Goal: Task Accomplishment & Management: Use online tool/utility

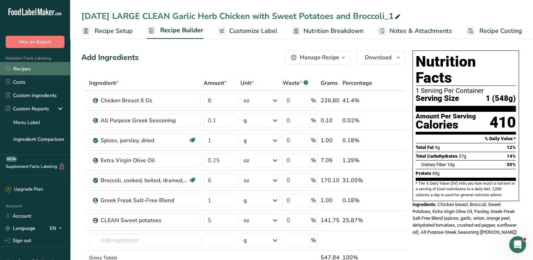
click at [34, 71] on link "Recipes" at bounding box center [35, 68] width 70 height 13
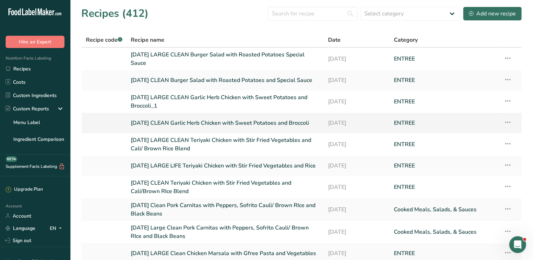
click at [167, 132] on tbody "8/24/25 LARGE CLEAN Burger Salad with Roasted Potatoes Special Sauce 18-08-2025…" at bounding box center [302, 156] width 440 height 216
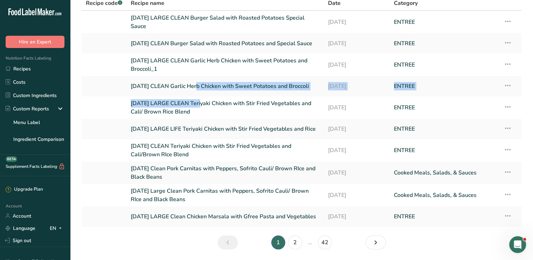
scroll to position [37, 0]
click at [295, 241] on link "2" at bounding box center [295, 242] width 14 height 14
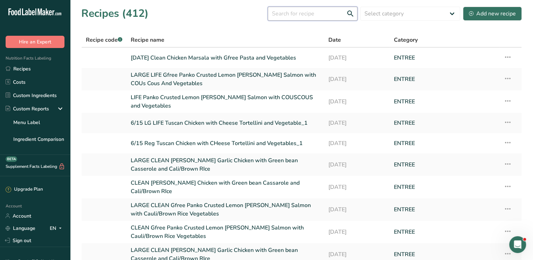
click at [309, 17] on input "text" at bounding box center [313, 14] width 90 height 14
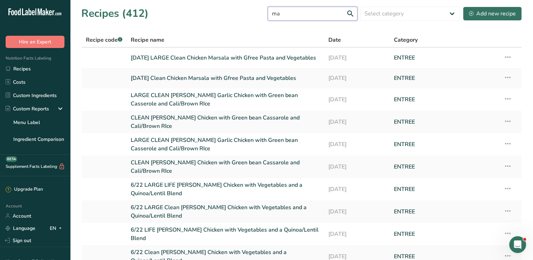
type input "m"
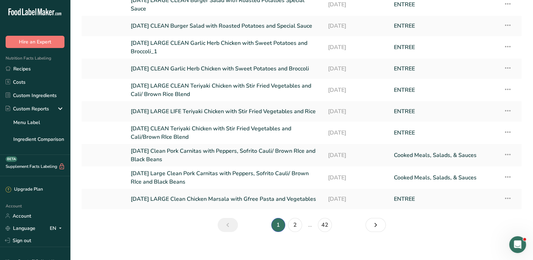
scroll to position [59, 0]
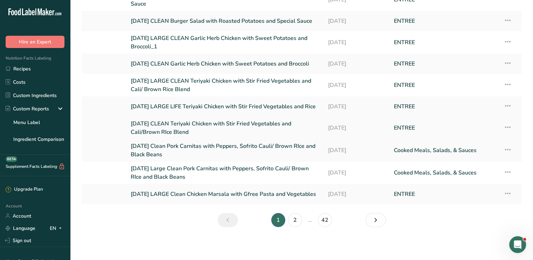
drag, startPoint x: 221, startPoint y: 122, endPoint x: 185, endPoint y: 123, distance: 35.4
click at [185, 123] on link "[DATE] CLEAN Teriyaki Chicken with Stir Fried Vegetables and Cali/Brown RIce Bl…" at bounding box center [225, 128] width 189 height 17
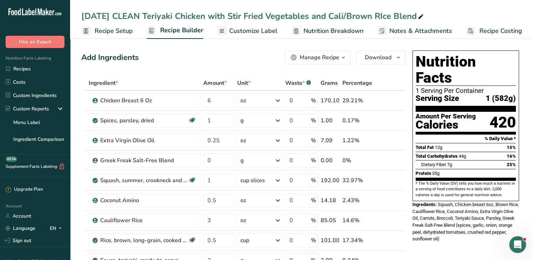
click at [250, 29] on span "Customize Label" at bounding box center [253, 30] width 48 height 9
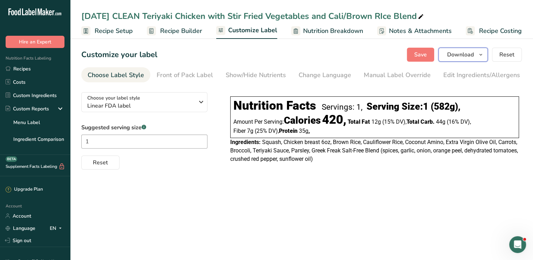
click at [463, 55] on span "Download" at bounding box center [460, 54] width 27 height 8
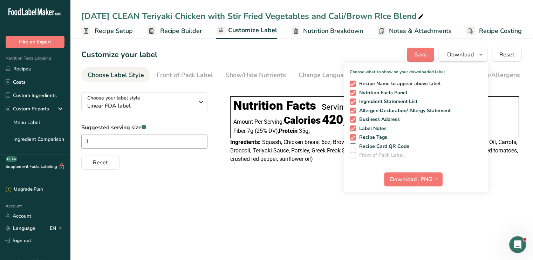
click at [356, 84] on span at bounding box center [353, 84] width 6 height 6
click at [354, 84] on input "Recipe Name to appear above label" at bounding box center [352, 83] width 5 height 5
checkbox input "false"
click at [352, 111] on span at bounding box center [353, 111] width 6 height 6
click at [352, 111] on input "Allergen Declaration/ Allergy Statement" at bounding box center [352, 110] width 5 height 5
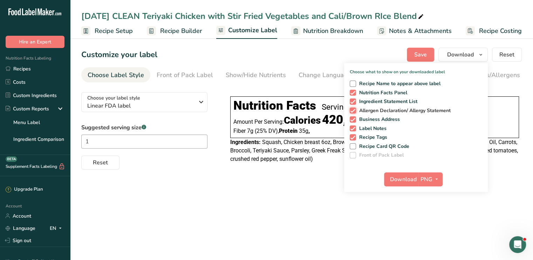
checkbox input "false"
click at [353, 121] on span at bounding box center [353, 119] width 6 height 6
click at [353, 121] on input "Business Address" at bounding box center [352, 119] width 5 height 5
checkbox input "false"
click at [353, 130] on span at bounding box center [353, 128] width 6 height 6
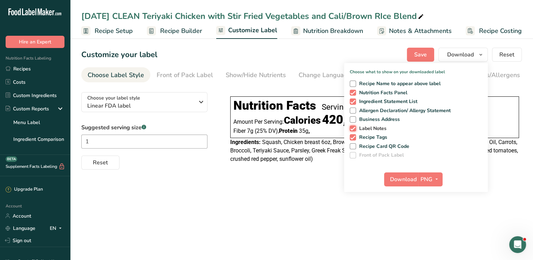
click at [353, 130] on input "Label Notes" at bounding box center [352, 128] width 5 height 5
checkbox input "false"
click at [354, 136] on span at bounding box center [353, 137] width 6 height 6
click at [354, 136] on input "Recipe Tags" at bounding box center [352, 137] width 5 height 5
checkbox input "false"
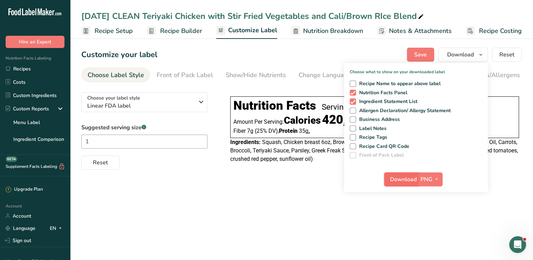
click at [410, 178] on span "Download" at bounding box center [403, 179] width 27 height 8
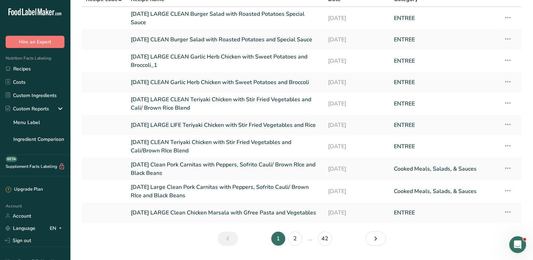
scroll to position [43, 0]
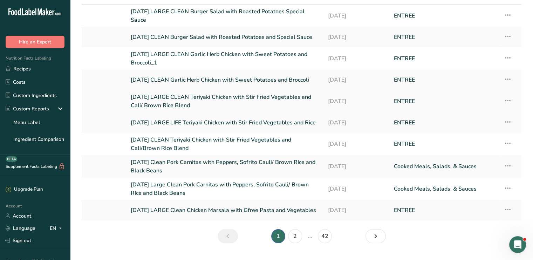
click at [210, 96] on link "[DATE] LARGE CLEAN Teriyaki Chicken with Stir Fried Vegetables and Cali/ Brown …" at bounding box center [225, 101] width 189 height 17
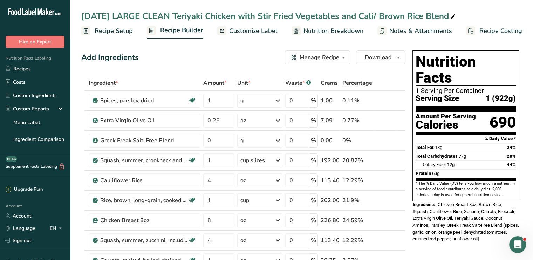
click at [268, 34] on span "Customize Label" at bounding box center [253, 30] width 48 height 9
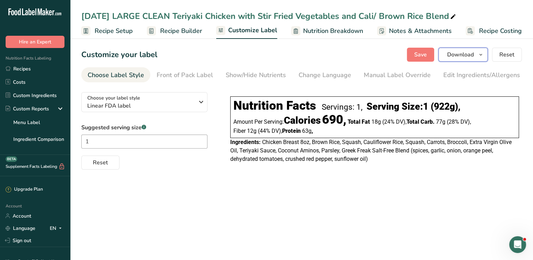
click at [456, 59] on span "Download" at bounding box center [460, 54] width 27 height 8
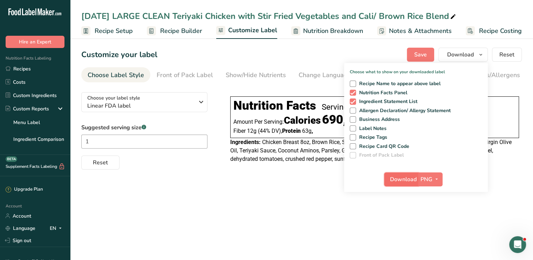
click at [412, 180] on span "Download" at bounding box center [403, 179] width 27 height 8
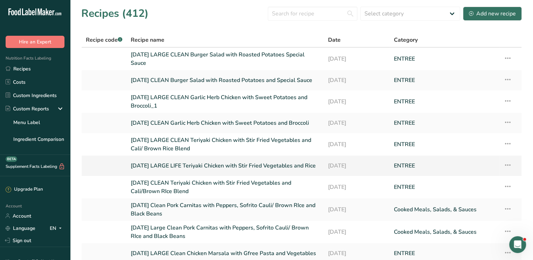
click at [196, 166] on link "8/24/25 LARGE LIFE Teriyaki Chicken with Stir Fried Vegetables and Rice" at bounding box center [225, 165] width 189 height 15
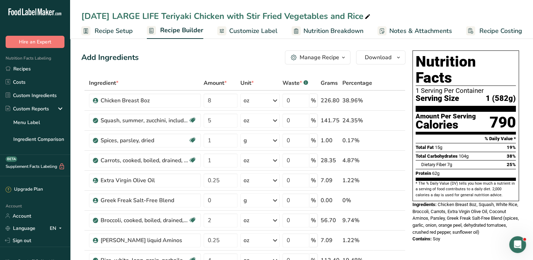
click at [245, 31] on span "Customize Label" at bounding box center [253, 30] width 48 height 9
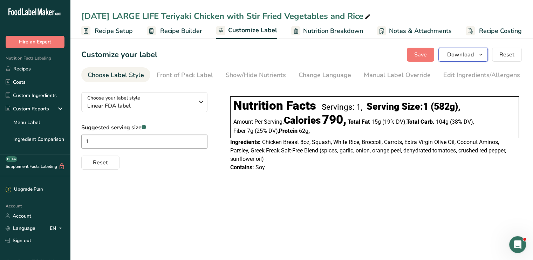
click at [458, 57] on span "Download" at bounding box center [460, 54] width 27 height 8
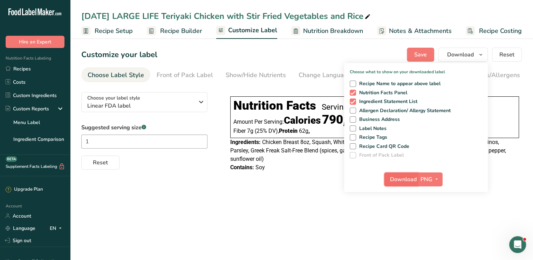
click at [404, 176] on span "Download" at bounding box center [403, 179] width 27 height 8
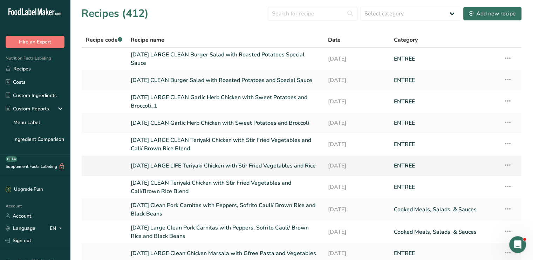
click at [509, 165] on icon at bounding box center [508, 165] width 8 height 13
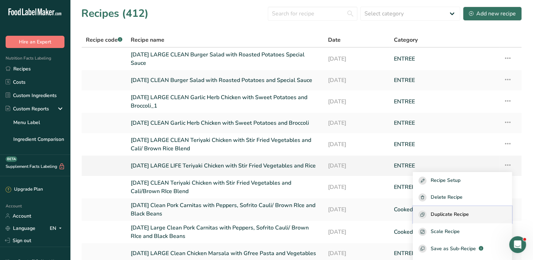
click at [465, 214] on span "Duplicate Recipe" at bounding box center [450, 215] width 38 height 8
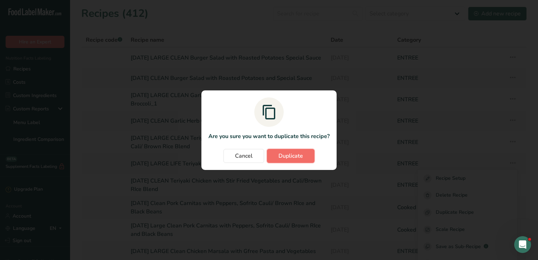
click at [283, 159] on span "Duplicate" at bounding box center [291, 156] width 25 height 8
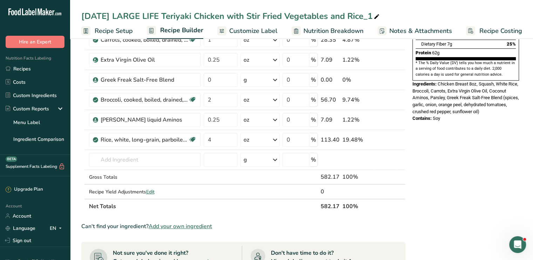
scroll to position [122, 0]
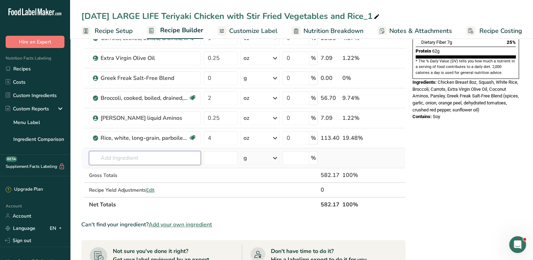
click at [156, 156] on input "text" at bounding box center [145, 158] width 112 height 14
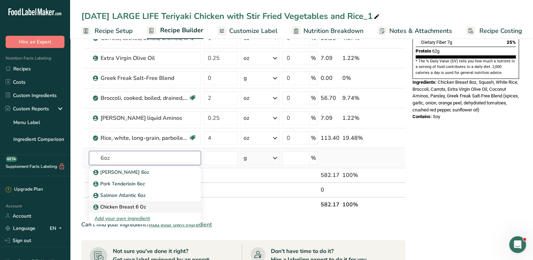
type input "6oz"
click at [137, 207] on p "Chicken Breast 6 Oz" at bounding box center [121, 206] width 52 height 7
type input "Chicken Breast 6 Oz"
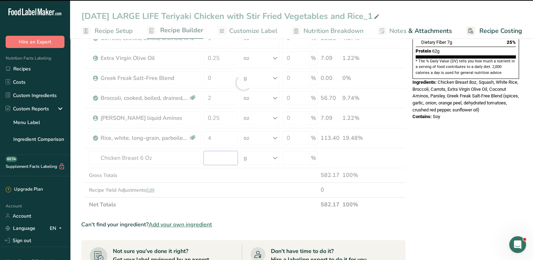
click at [218, 152] on input "number" at bounding box center [221, 158] width 34 height 14
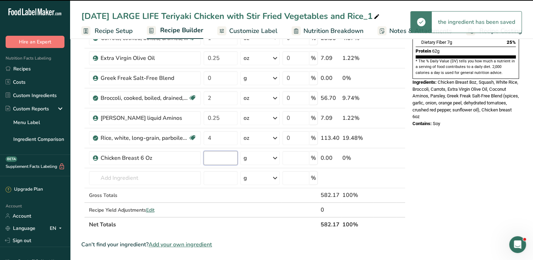
type input "0"
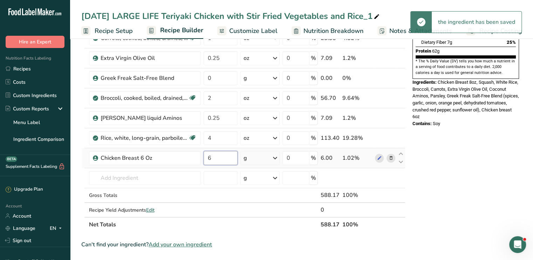
type input "6"
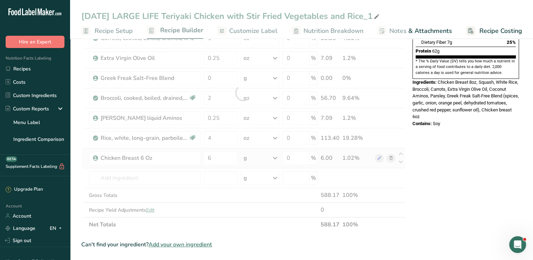
click at [274, 155] on div "Ingredient * Amount * Unit * Waste * .a-a{fill:#347362;}.b-a{fill:#fff;} Grams …" at bounding box center [243, 92] width 324 height 279
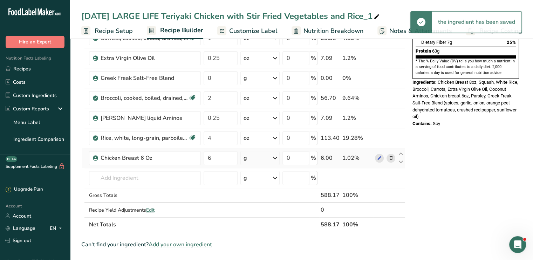
click at [274, 155] on icon at bounding box center [275, 158] width 8 height 13
click at [265, 210] on div "See more" at bounding box center [274, 213] width 59 height 7
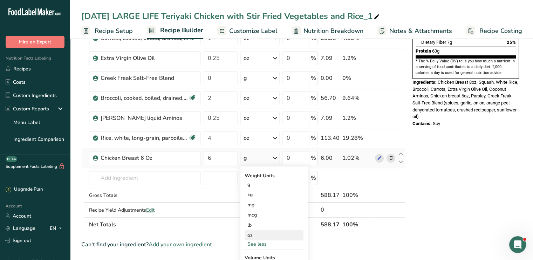
click at [258, 234] on div "oz" at bounding box center [274, 235] width 59 height 10
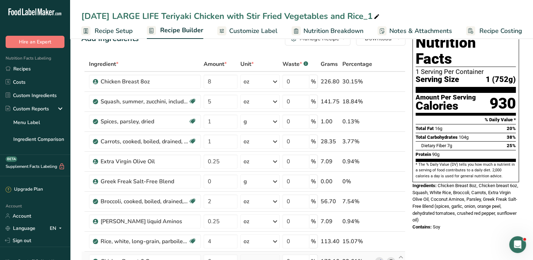
scroll to position [10, 0]
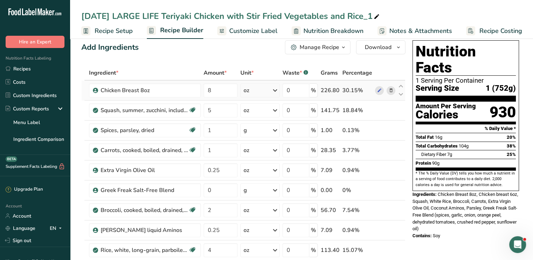
click at [392, 90] on icon at bounding box center [390, 90] width 5 height 7
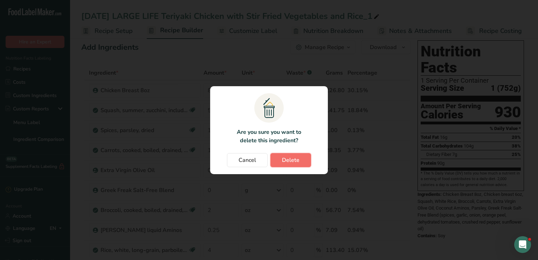
click at [289, 160] on span "Delete" at bounding box center [291, 160] width 18 height 8
type input "5"
type input "1"
type input "0.25"
type input "0"
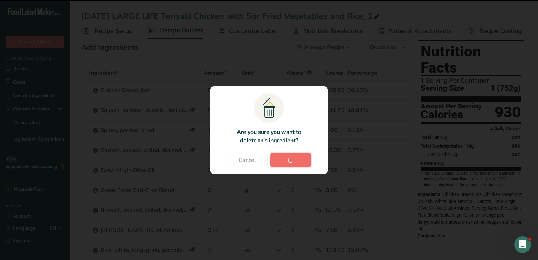
type input "2"
type input "0.25"
type input "4"
type input "6"
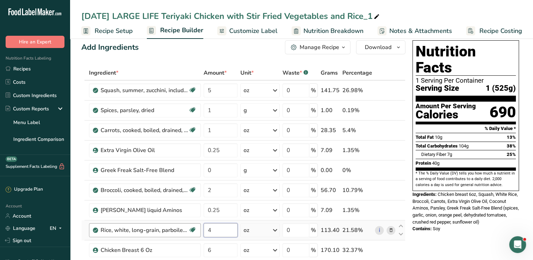
drag, startPoint x: 224, startPoint y: 227, endPoint x: 181, endPoint y: 229, distance: 43.2
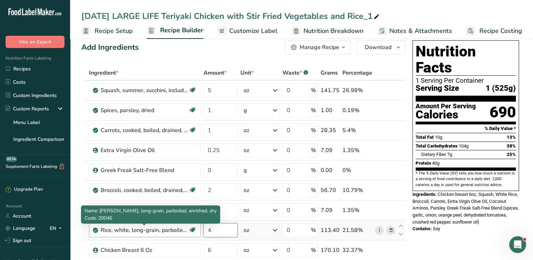
click at [181, 229] on tr "Rice, white, long-grain, parboiled, enriched, dry Dairy free Gluten free Vegan …" at bounding box center [243, 230] width 323 height 20
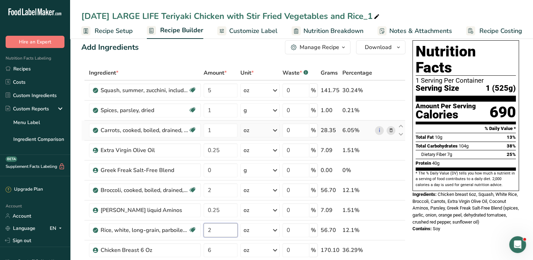
type input "2"
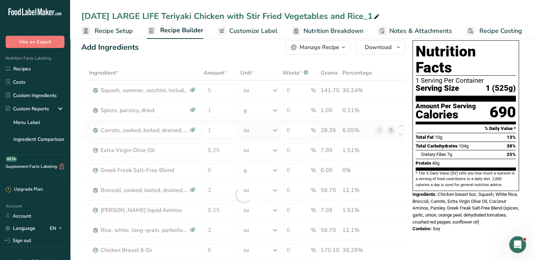
click at [237, 138] on div "Ingredient * Amount * Unit * Waste * .a-a{fill:#347362;}.b-a{fill:#fff;} Grams …" at bounding box center [243, 195] width 324 height 259
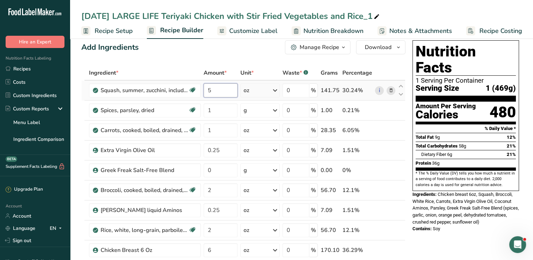
drag, startPoint x: 221, startPoint y: 91, endPoint x: 202, endPoint y: 98, distance: 20.5
click at [202, 98] on td "5" at bounding box center [220, 91] width 37 height 20
type input "3"
drag, startPoint x: 143, startPoint y: 15, endPoint x: 114, endPoint y: 13, distance: 29.6
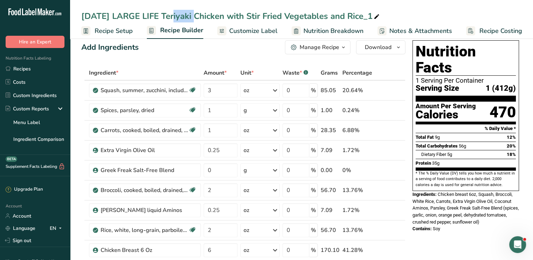
click at [114, 13] on div "8/24/25 LARGE LIFE Teriyaki Chicken with Stir Fried Vegetables and Rice_1" at bounding box center [231, 16] width 300 height 13
type input "8/24/25 LARGE LIFE Teriyaki Chicken with Stir Fried Vegetables and Rice_"
click at [250, 30] on span "Customize Label" at bounding box center [253, 30] width 48 height 9
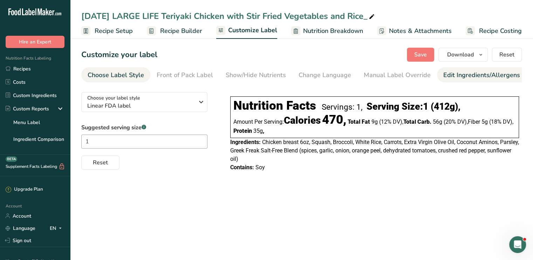
click at [451, 77] on div "Edit Ingredients/Allergens List" at bounding box center [487, 74] width 89 height 9
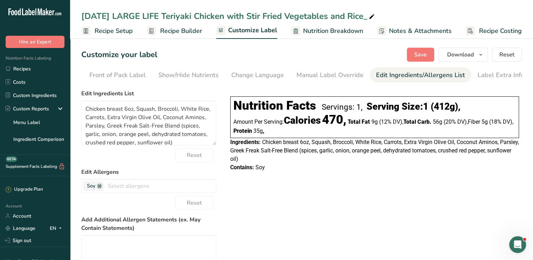
scroll to position [0, 69]
click at [101, 188] on link at bounding box center [100, 186] width 6 height 6
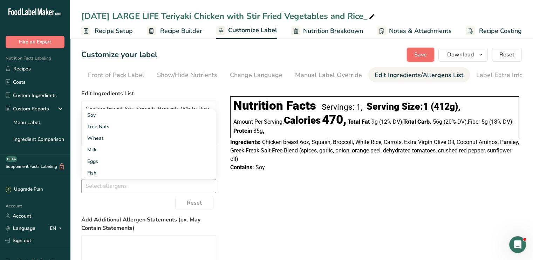
click at [421, 57] on span "Save" at bounding box center [420, 54] width 13 height 8
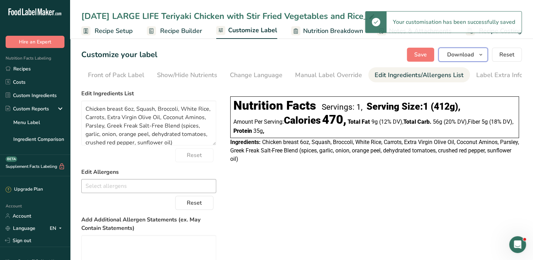
click at [451, 53] on span "Download" at bounding box center [460, 54] width 27 height 8
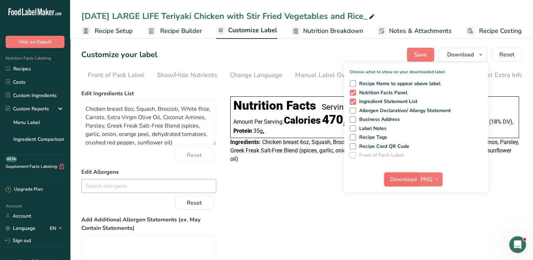
click at [404, 180] on span "Download" at bounding box center [403, 179] width 27 height 8
click at [221, 61] on div "Customize your label Save Download Choose what to show on your downloaded label…" at bounding box center [301, 55] width 441 height 14
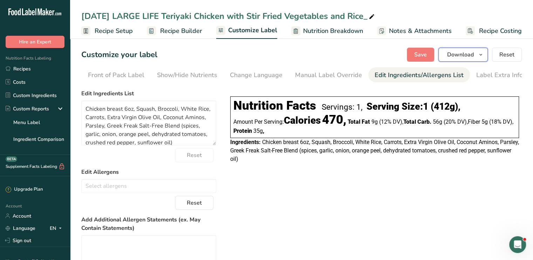
click at [466, 52] on span "Download" at bounding box center [460, 54] width 27 height 8
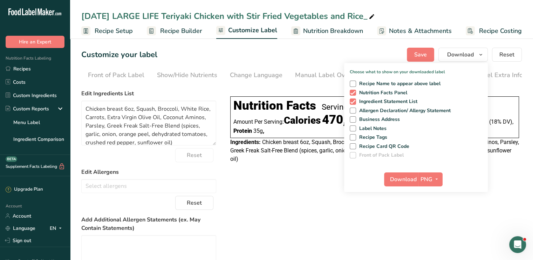
click at [145, 17] on div "8/24/25 LARGE LIFE Teriyaki Chicken with Stir Fried Vegetables and Rice_" at bounding box center [228, 16] width 295 height 13
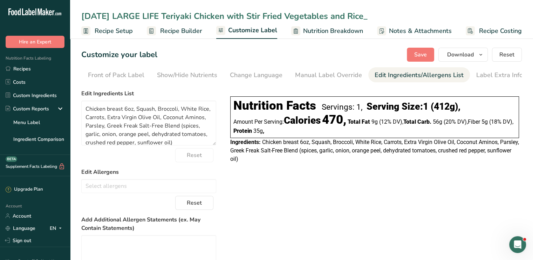
drag, startPoint x: 143, startPoint y: 17, endPoint x: 114, endPoint y: 16, distance: 29.4
click at [114, 16] on input "8/24/25 LARGE LIFE Teriyaki Chicken with Stir Fried Vegetables and Rice_" at bounding box center [301, 16] width 441 height 13
type input "[DATE] LIFE Teriyaki Chicken with Stir Fried Vegetables and Rice_"
click at [422, 57] on span "Save" at bounding box center [420, 54] width 13 height 8
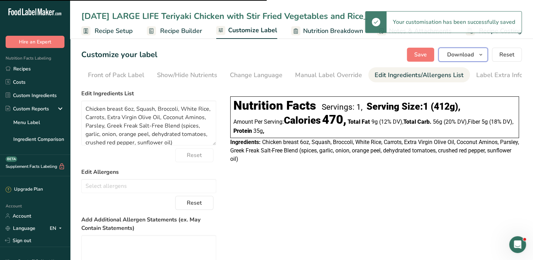
click at [459, 55] on span "Download" at bounding box center [460, 54] width 27 height 8
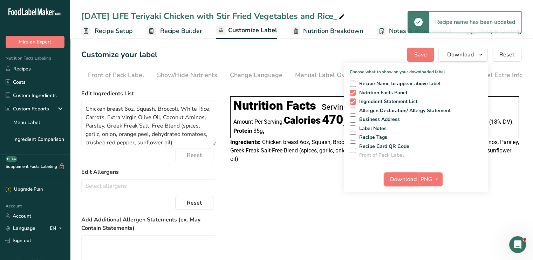
drag, startPoint x: 411, startPoint y: 180, endPoint x: 404, endPoint y: 217, distance: 37.7
click at [404, 217] on section "Customize your label Save Download Choose what to show on your downloaded label…" at bounding box center [301, 190] width 463 height 309
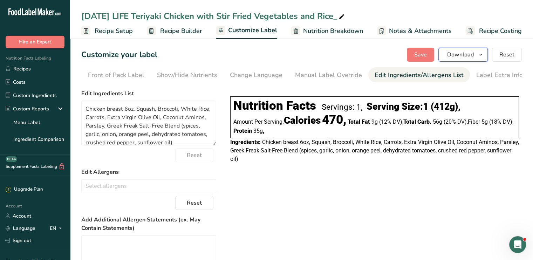
click at [461, 54] on span "Download" at bounding box center [460, 54] width 27 height 8
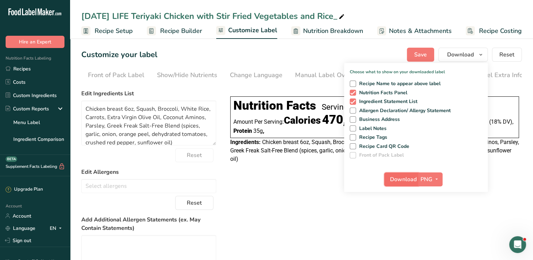
click at [415, 178] on span "Download" at bounding box center [403, 179] width 27 height 8
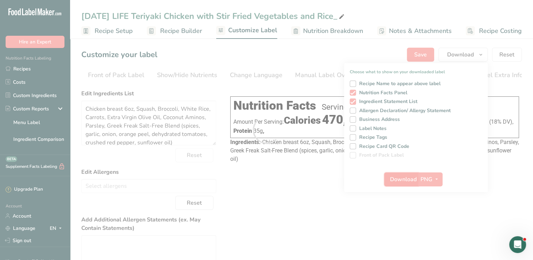
scroll to position [0, 0]
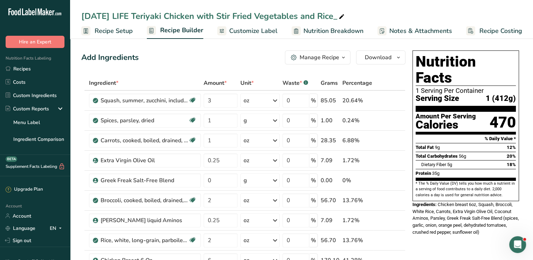
scroll to position [10, 0]
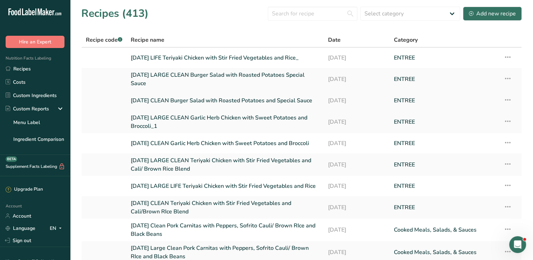
drag, startPoint x: 182, startPoint y: 116, endPoint x: 180, endPoint y: 98, distance: 17.3
click at [180, 98] on link "[DATE] CLEAN Burger Salad with Roasted Potatoes and Special Sauce" at bounding box center [225, 100] width 189 height 15
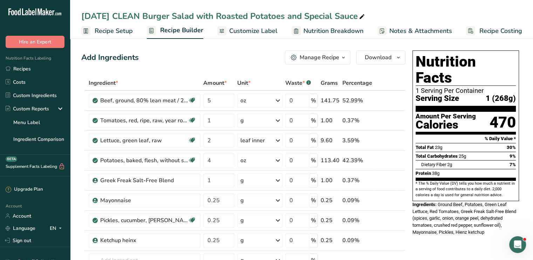
click at [248, 30] on span "Customize Label" at bounding box center [253, 30] width 48 height 9
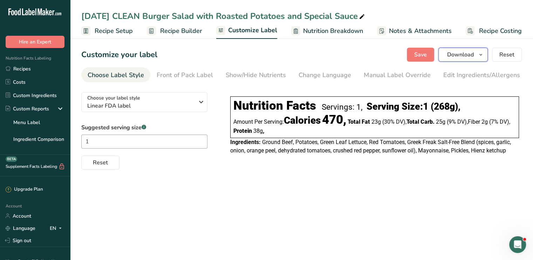
click at [462, 57] on span "Download" at bounding box center [460, 54] width 27 height 8
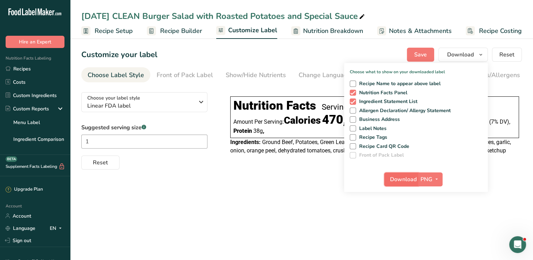
click at [404, 177] on span "Download" at bounding box center [403, 179] width 27 height 8
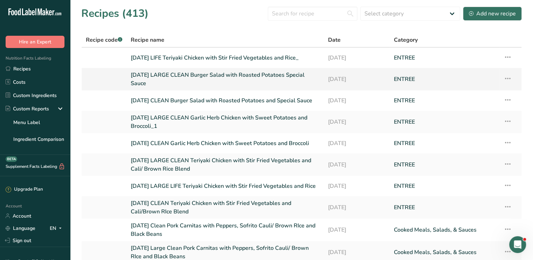
click at [175, 78] on link "[DATE] LARGE CLEAN Burger Salad with Roasted Potatoes Special Sauce" at bounding box center [225, 79] width 189 height 17
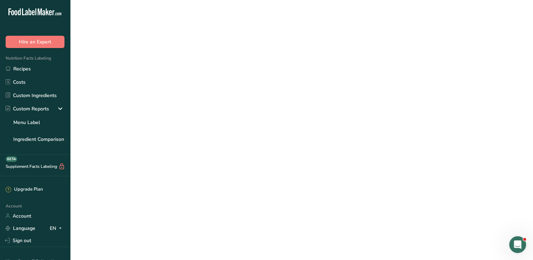
click at [175, 78] on link "[DATE] LARGE CLEAN Burger Salad with Roasted Potatoes Special Sauce" at bounding box center [225, 79] width 189 height 17
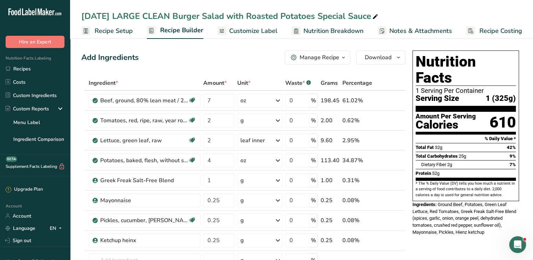
click at [267, 28] on span "Customize Label" at bounding box center [253, 30] width 48 height 9
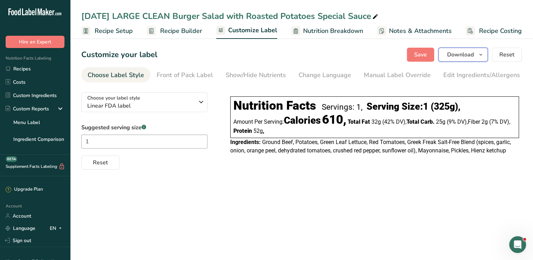
click at [467, 50] on button "Download" at bounding box center [462, 55] width 49 height 14
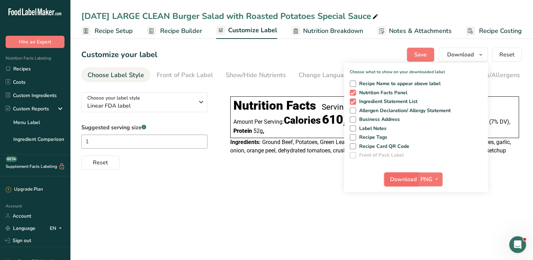
click at [404, 177] on span "Download" at bounding box center [403, 179] width 27 height 8
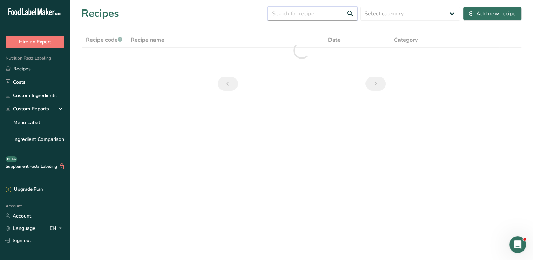
click at [307, 15] on input "text" at bounding box center [313, 14] width 90 height 14
type input "A"
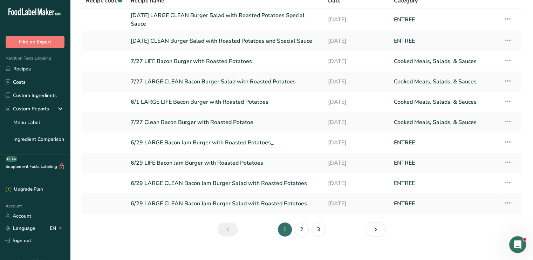
scroll to position [42, 0]
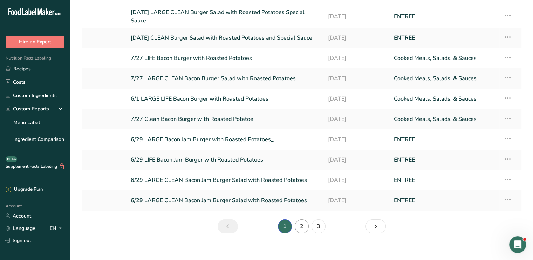
type input "BURGER"
click at [304, 224] on link "2" at bounding box center [302, 226] width 14 height 14
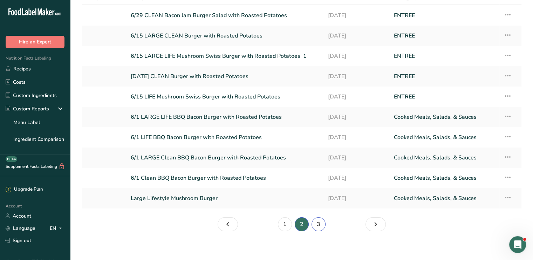
click at [318, 230] on link "3" at bounding box center [319, 224] width 14 height 14
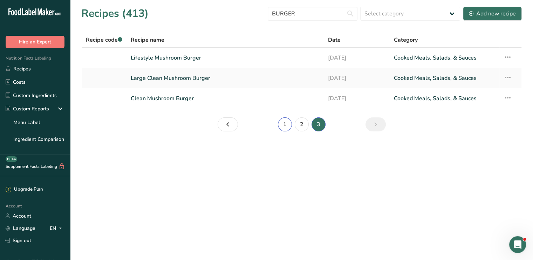
click at [285, 125] on link "1" at bounding box center [285, 124] width 14 height 14
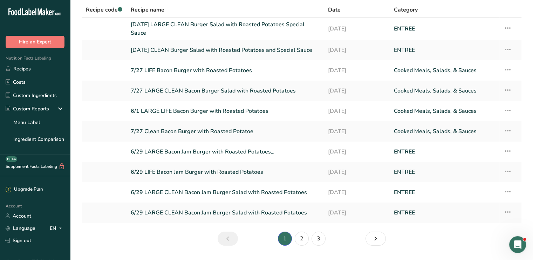
scroll to position [31, 0]
click at [232, 238] on link "Page 0." at bounding box center [228, 238] width 20 height 14
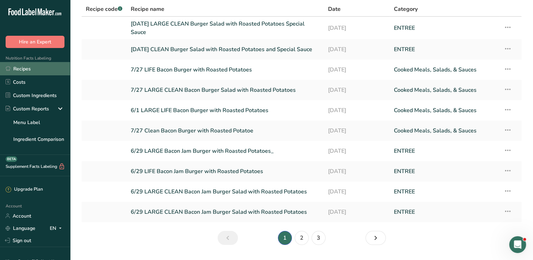
click at [26, 66] on link "Recipes" at bounding box center [35, 68] width 70 height 13
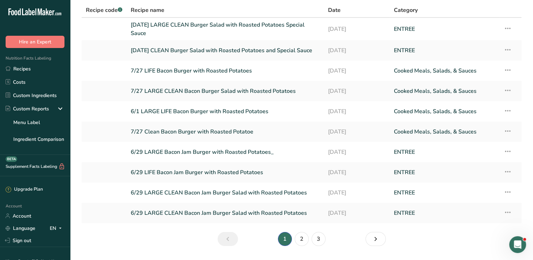
scroll to position [0, 0]
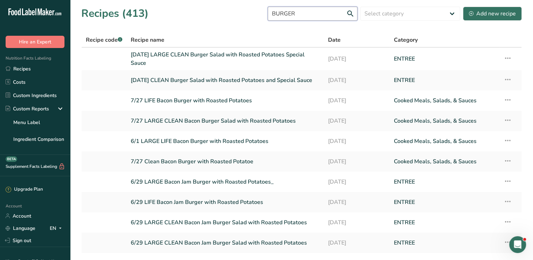
drag, startPoint x: 318, startPoint y: 18, endPoint x: 250, endPoint y: 18, distance: 67.6
click at [250, 18] on div "Recipes (413) BURGER Select category All Baked Goods [GEOGRAPHIC_DATA] Confecti…" at bounding box center [301, 14] width 441 height 16
click at [510, 80] on icon at bounding box center [508, 79] width 8 height 13
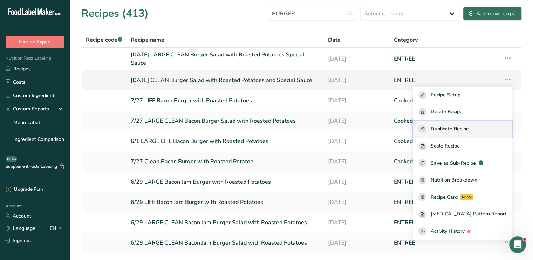
click at [469, 131] on span "Duplicate Recipe" at bounding box center [450, 129] width 38 height 8
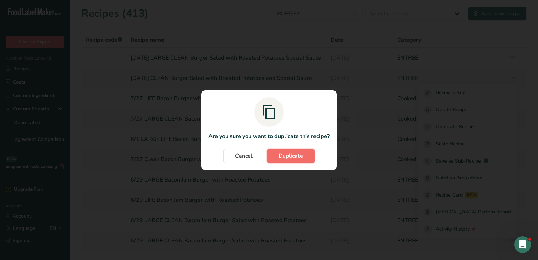
click at [291, 162] on button "Duplicate" at bounding box center [291, 156] width 48 height 14
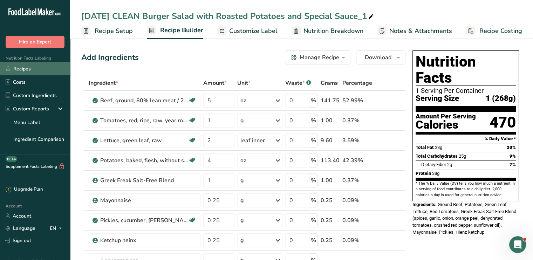
click at [40, 68] on link "Recipes" at bounding box center [35, 68] width 70 height 13
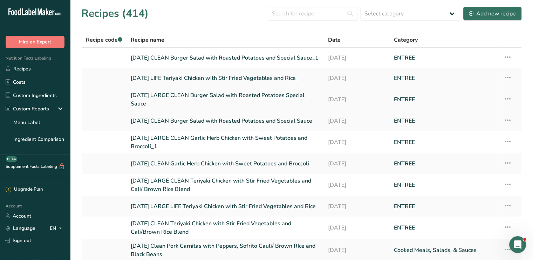
click at [507, 100] on icon at bounding box center [508, 99] width 8 height 13
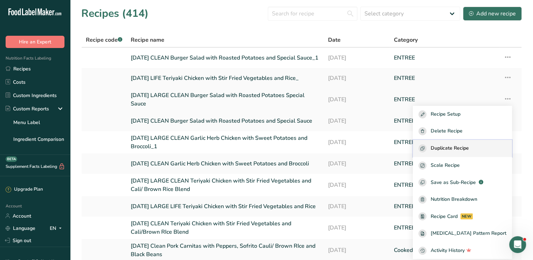
click at [469, 147] on span "Duplicate Recipe" at bounding box center [450, 148] width 38 height 8
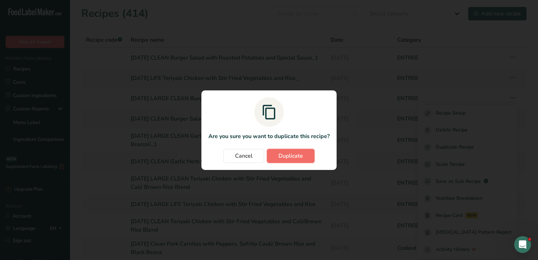
click at [281, 154] on span "Duplicate" at bounding box center [291, 156] width 25 height 8
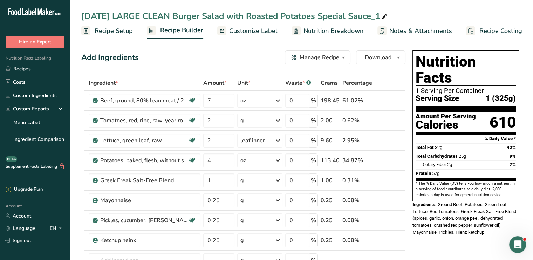
click at [171, 16] on div "[DATE] LARGE CLEAN Burger Salad with Roasted Potatoes Special Sauce_1" at bounding box center [234, 16] width 307 height 13
click at [174, 18] on input "[DATE] LARGE CLEAN Burger Salad with Roasted Potatoes Special Sauce_1" at bounding box center [301, 16] width 441 height 13
click at [174, 18] on input "8/24/25 LARGE CLEAN Burger Salad with Roasted Potatoes Special Sauce_1" at bounding box center [301, 16] width 441 height 13
click at [367, 15] on input "8/24/25 LARGE LIFE Burger Salad with Roasted Potatoes Special Sauce_1" at bounding box center [301, 16] width 441 height 13
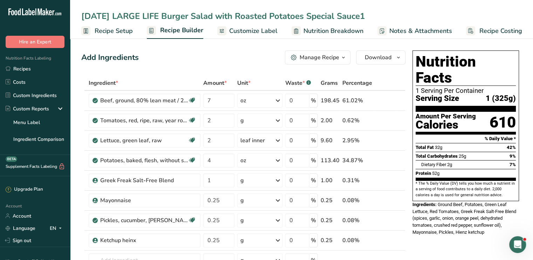
click at [367, 15] on input "8/24/25 LARGE LIFE Burger Salad with Roasted Potatoes Special Sauce1" at bounding box center [301, 16] width 441 height 13
drag, startPoint x: 213, startPoint y: 18, endPoint x: 189, endPoint y: 19, distance: 24.6
click at [189, 19] on input "8/24/25 LARGE LIFE Burger Salad with Roasted Potatoes Special Sauce" at bounding box center [301, 16] width 441 height 13
click at [164, 15] on input "8/24/25 LARGE LIFE Burger with Roasted Potatoes Special Sauce" at bounding box center [301, 16] width 441 height 13
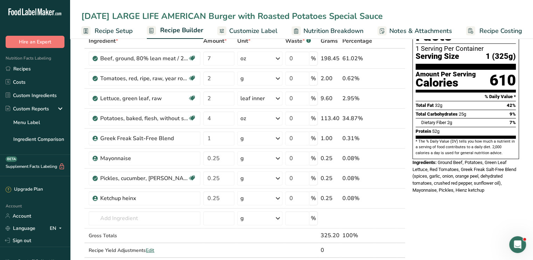
scroll to position [50, 0]
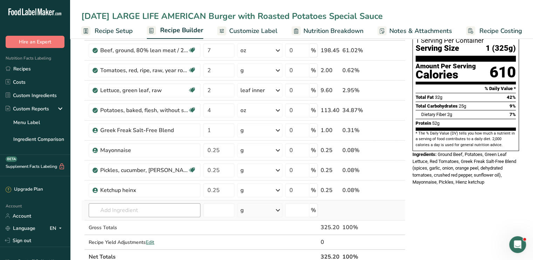
type input "[DATE] LARGE LIFE AMERICAN Burger with Roasted Potatoes Special Sauce"
click at [151, 213] on input "text" at bounding box center [145, 210] width 112 height 14
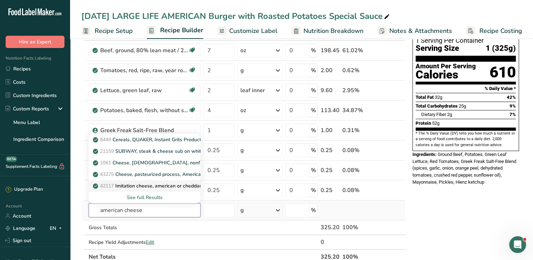
type input "american cheese"
click at [145, 183] on p "42117 Imitation cheese, american or cheddar, low cholesterol" at bounding box center [166, 185] width 144 height 7
type input "Imitation cheese, american or cheddar, low cholesterol"
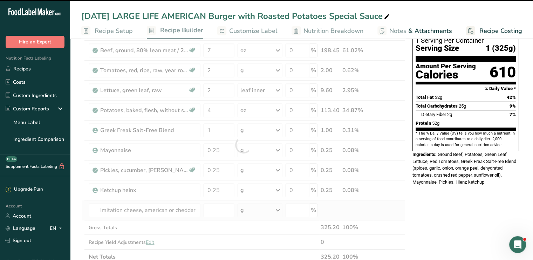
type input "0"
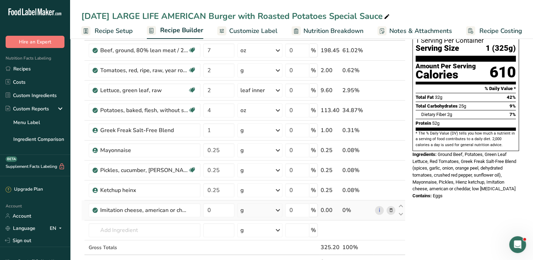
click at [388, 212] on icon at bounding box center [390, 210] width 5 height 7
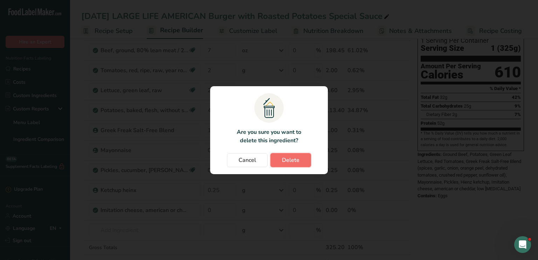
click at [292, 159] on span "Delete" at bounding box center [291, 160] width 18 height 8
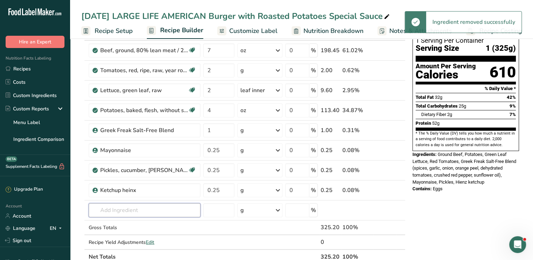
click at [149, 216] on input "text" at bounding box center [145, 210] width 112 height 14
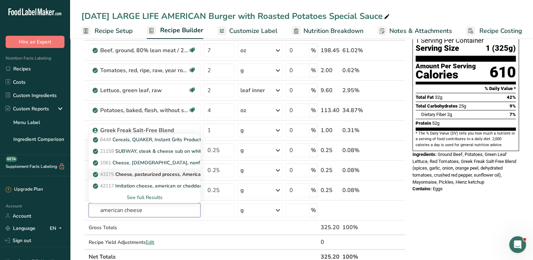
type input "american cheese"
click at [148, 172] on p "43275 Cheese, pasteurized process, American, low fat" at bounding box center [158, 174] width 128 height 7
type input "Cheese, pasteurized process, American, low fat"
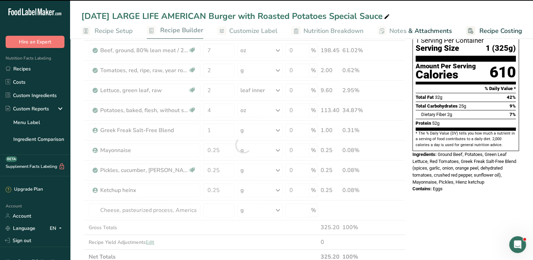
type input "0"
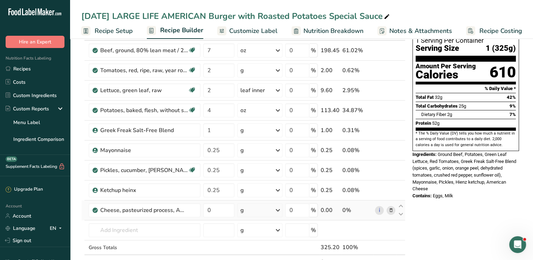
click at [276, 212] on icon at bounding box center [278, 210] width 8 height 13
click at [219, 206] on input "0" at bounding box center [218, 210] width 31 height 14
type input "0.1"
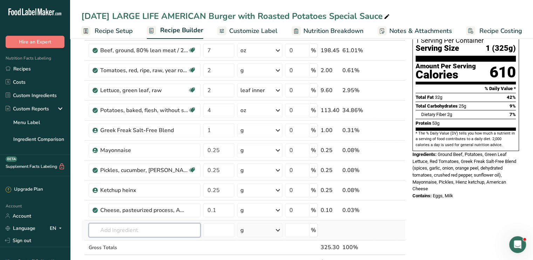
click at [150, 228] on input "text" at bounding box center [145, 230] width 112 height 14
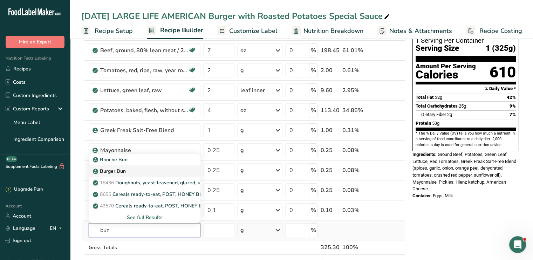
type input "bun"
click at [115, 172] on p "Burger Bun" at bounding box center [110, 171] width 32 height 7
type input "Burger Bun"
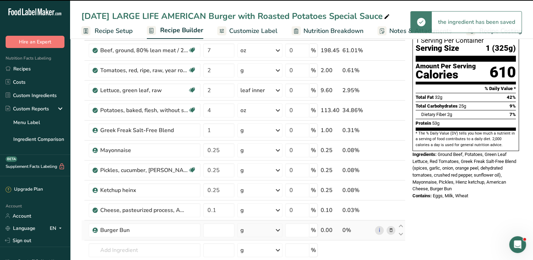
type input "0"
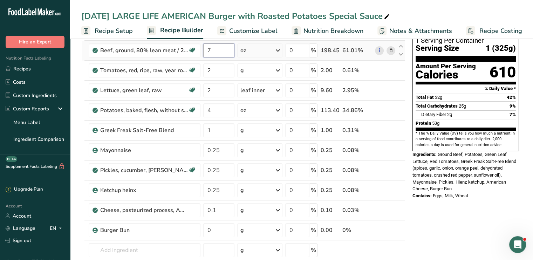
click at [222, 52] on input "7" at bounding box center [218, 50] width 31 height 14
type input "8"
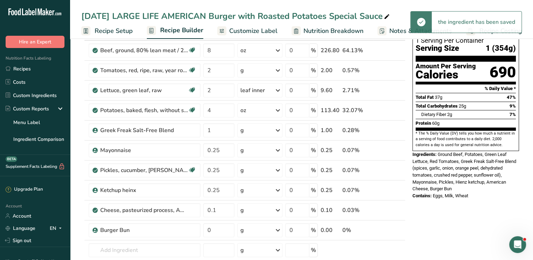
click at [238, 28] on span "Customize Label" at bounding box center [253, 30] width 48 height 9
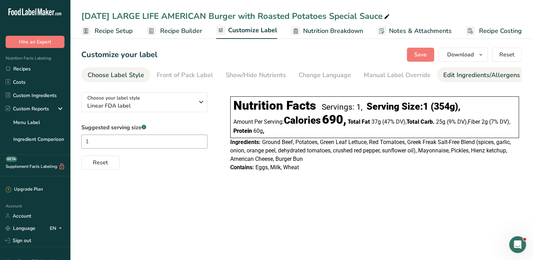
click at [458, 77] on div "Edit Ingredients/Allergens List" at bounding box center [487, 74] width 89 height 9
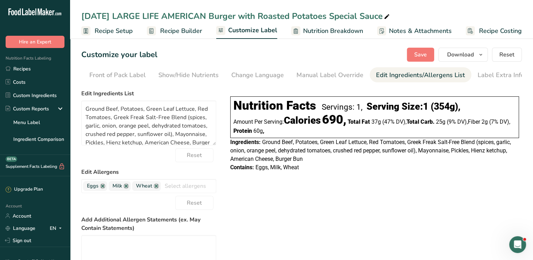
scroll to position [0, 69]
click at [102, 188] on link at bounding box center [103, 186] width 6 height 6
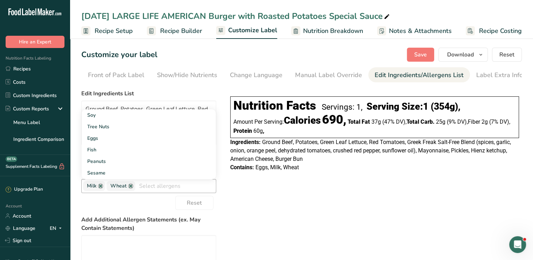
click at [102, 188] on link at bounding box center [101, 186] width 6 height 6
click at [102, 189] on span "Wheat" at bounding box center [95, 186] width 16 height 8
click at [107, 191] on span "Wheat" at bounding box center [97, 186] width 29 height 10
click at [108, 189] on link at bounding box center [107, 186] width 6 height 6
click at [423, 55] on span "Save" at bounding box center [420, 54] width 13 height 8
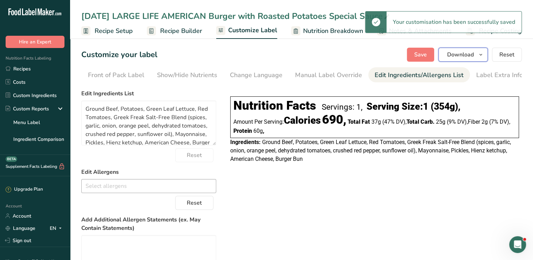
click at [458, 54] on span "Download" at bounding box center [460, 54] width 27 height 8
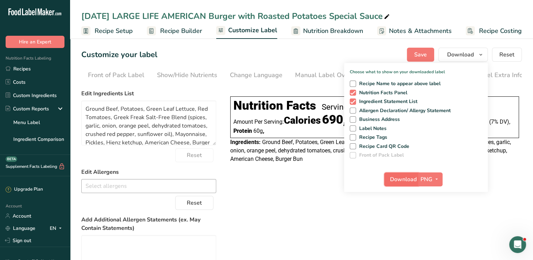
click at [412, 182] on span "Download" at bounding box center [403, 179] width 27 height 8
click at [42, 67] on link "Recipes" at bounding box center [35, 68] width 70 height 13
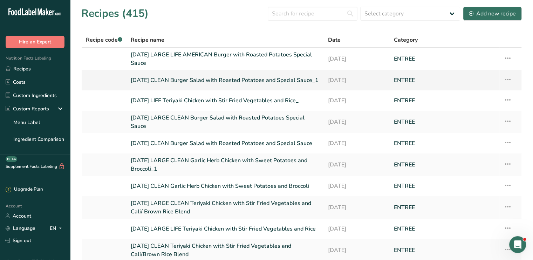
click at [171, 82] on link "8/24/25 CLEAN Burger Salad with Roasted Potatoes and Special Sauce_1" at bounding box center [225, 80] width 189 height 15
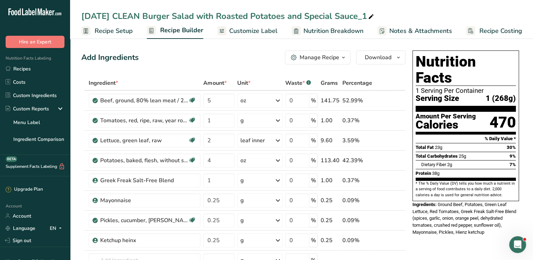
click at [369, 14] on span at bounding box center [371, 17] width 8 height 8
click at [198, 16] on input "[DATE] CLEAN Burger Salad with Roasted Potatoes and Special Sauce" at bounding box center [301, 16] width 441 height 13
click at [145, 12] on input "8/24/25 CLEAN Burger with Roasted Potatoes and Special Sauce" at bounding box center [301, 16] width 441 height 13
click at [142, 15] on input "8/24/25 CLEAN American Burger with Roasted Potatoes and Special Sauce" at bounding box center [301, 16] width 441 height 13
type input "[DATE] LIFE American Burger with Roasted Potatoes and Special Sauce"
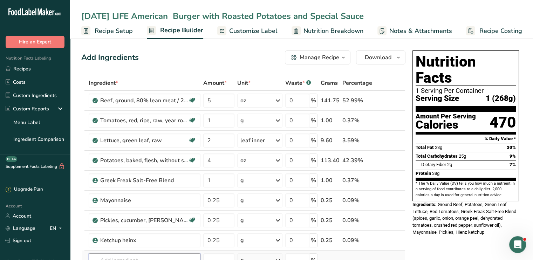
click at [142, 255] on input "text" at bounding box center [145, 260] width 112 height 14
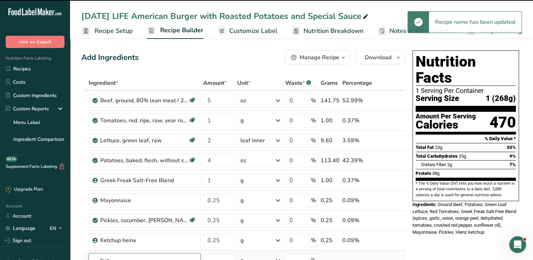
scroll to position [3, 0]
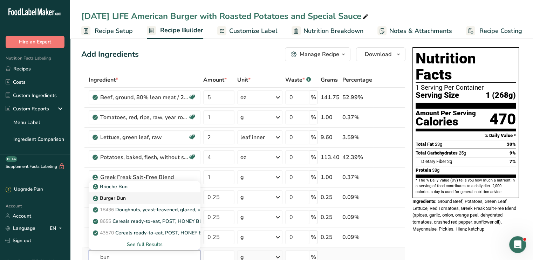
type input "bun"
click at [126, 195] on div "Burger Bun" at bounding box center [138, 198] width 89 height 7
type input "Burger Bun"
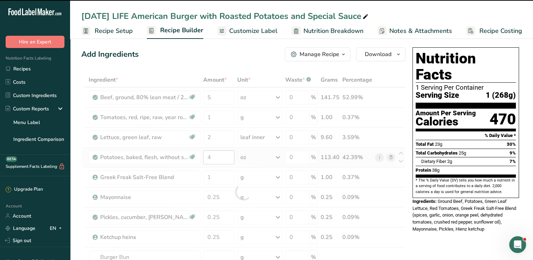
type input "0"
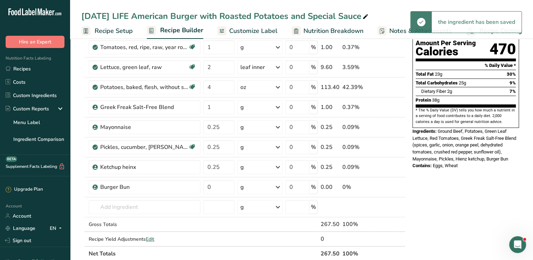
scroll to position [80, 0]
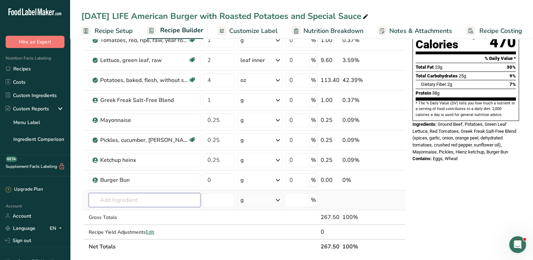
click at [170, 206] on td "Brioche Bun Burger Bun 18436 Doughnuts, yeast-leavened, glazed, unenriched (inc…" at bounding box center [144, 200] width 115 height 20
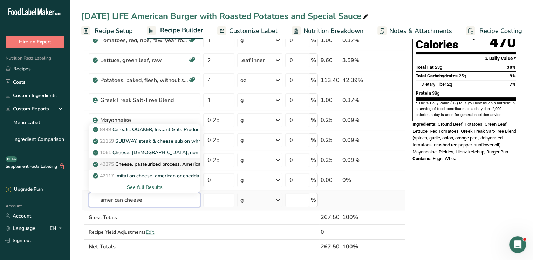
type input "american cheese"
click at [158, 161] on p "43275 Cheese, pasteurized process, American, low fat" at bounding box center [158, 164] width 128 height 7
type input "Cheese, pasteurized process, American, low fat"
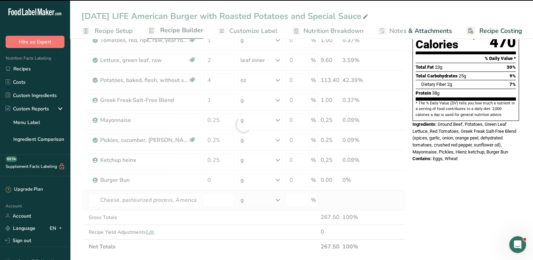
type input "0"
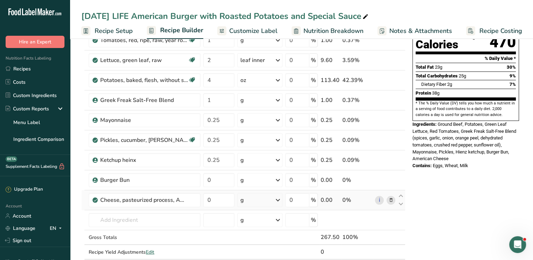
click at [264, 33] on span "Customize Label" at bounding box center [253, 30] width 48 height 9
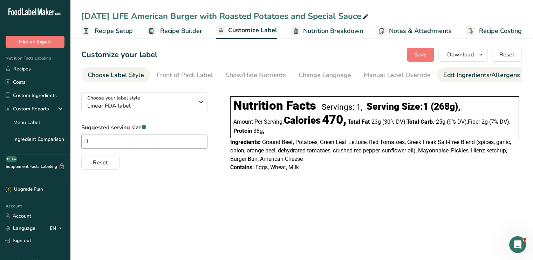
click at [459, 74] on div "Edit Ingredients/Allergens List" at bounding box center [487, 74] width 89 height 9
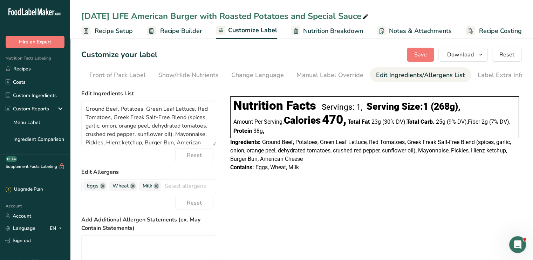
scroll to position [0, 69]
click at [103, 190] on span "Eggs" at bounding box center [95, 186] width 24 height 10
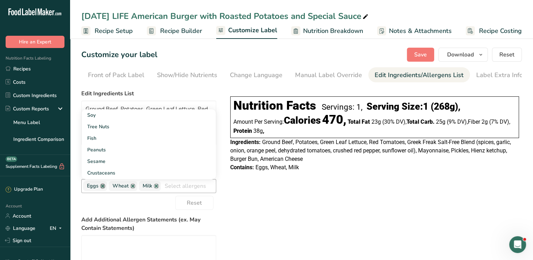
click at [103, 188] on link at bounding box center [103, 186] width 6 height 6
click at [107, 189] on link at bounding box center [107, 186] width 6 height 6
click at [102, 189] on link at bounding box center [101, 186] width 6 height 6
click at [426, 60] on button "Save" at bounding box center [420, 55] width 27 height 14
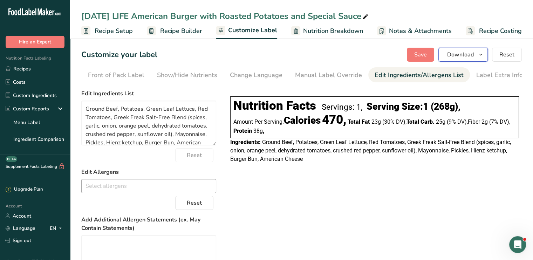
click at [457, 57] on span "Download" at bounding box center [460, 54] width 27 height 8
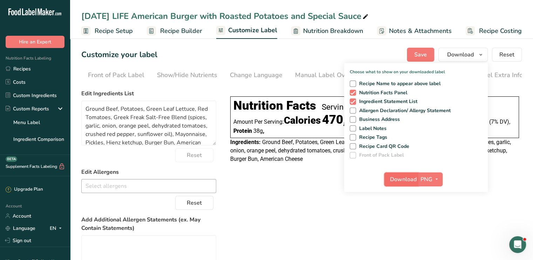
click at [415, 179] on span "Download" at bounding box center [403, 179] width 27 height 8
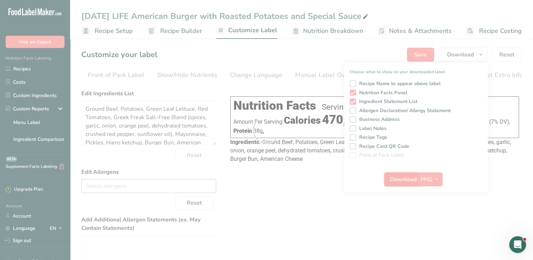
scroll to position [0, 0]
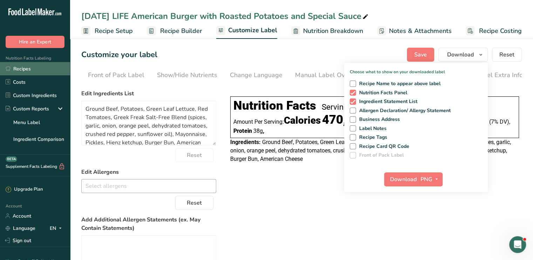
click at [26, 74] on link "Recipes" at bounding box center [35, 68] width 70 height 13
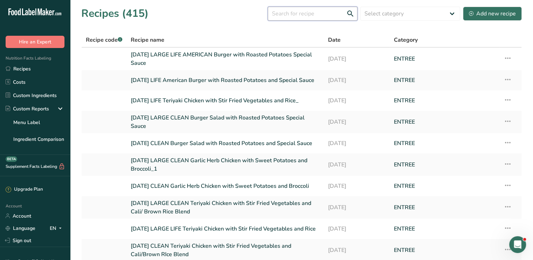
click at [296, 12] on input "text" at bounding box center [313, 14] width 90 height 14
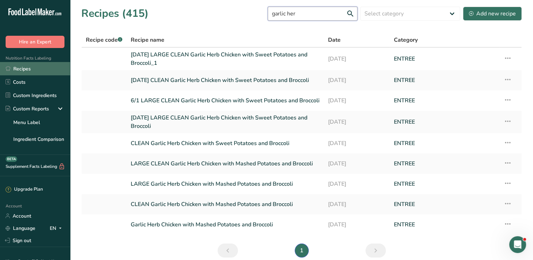
type input "garlic her"
click at [39, 66] on link "Recipes" at bounding box center [35, 68] width 70 height 13
click at [504, 81] on icon at bounding box center [508, 79] width 8 height 13
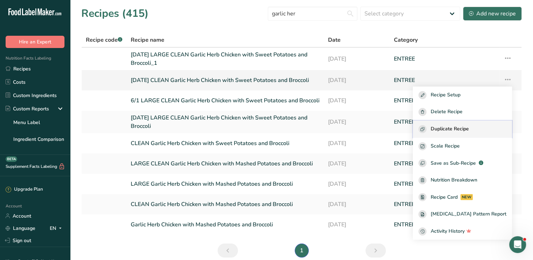
click at [469, 130] on span "Duplicate Recipe" at bounding box center [450, 129] width 38 height 8
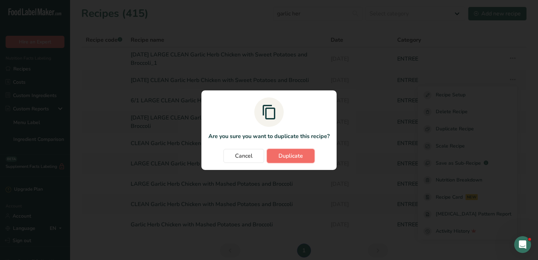
click at [300, 151] on button "Duplicate" at bounding box center [291, 156] width 48 height 14
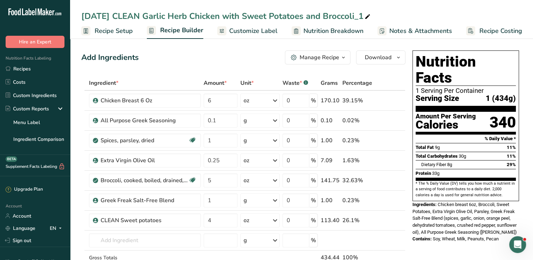
click at [147, 18] on div "8/24/25 CLEAN Garlic Herb Chicken with Sweet Potatoes and Broccoli_1" at bounding box center [226, 16] width 291 height 13
drag, startPoint x: 144, startPoint y: 16, endPoint x: 117, endPoint y: 18, distance: 27.7
click at [117, 18] on input "[DATE] CLEAN Garlic Herb Chicken with Sweet Potatoes and Broccoli" at bounding box center [301, 16] width 441 height 13
type input "[DATE] LIFE Garlic Herb Chicken with Sweet Potatoes and Broccoli"
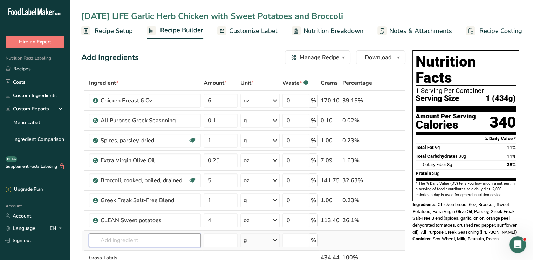
click at [138, 242] on input "text" at bounding box center [145, 240] width 112 height 14
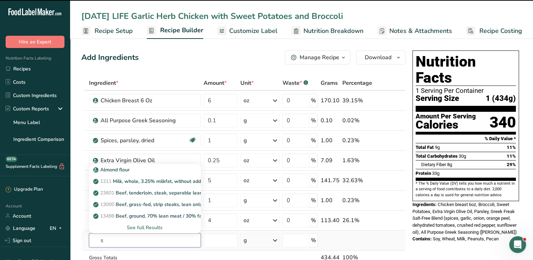
type input "sw"
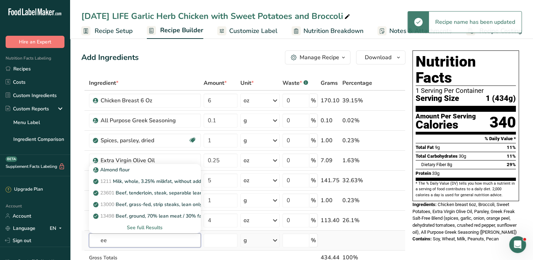
type input "e"
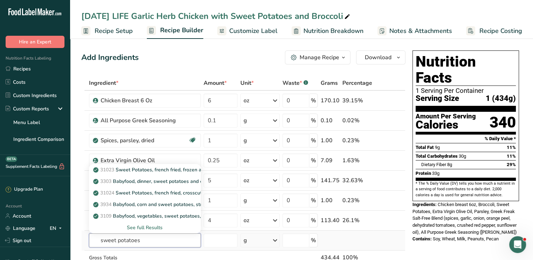
type input "sweet potatoes"
click at [149, 226] on div "See full Results" at bounding box center [145, 227] width 101 height 7
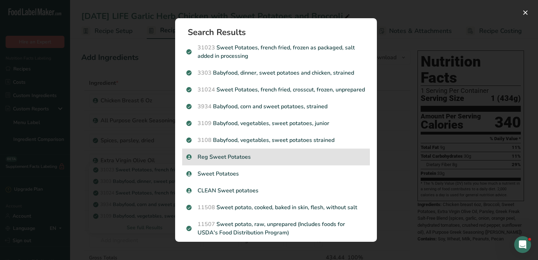
click at [218, 165] on div "Reg Sweet Potatoes" at bounding box center [276, 157] width 188 height 17
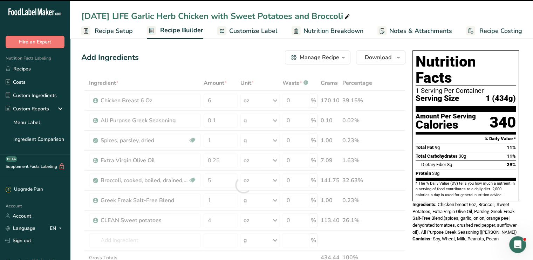
type input "0"
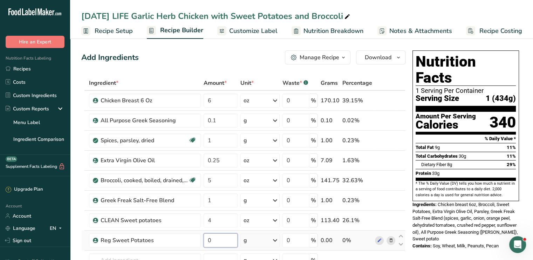
click at [228, 240] on input "0" at bounding box center [221, 240] width 34 height 14
type input "4"
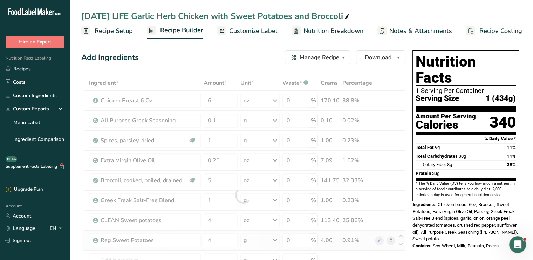
click at [274, 239] on div "Ingredient * Amount * Unit * Waste * .a-a{fill:#347362;}.b-a{fill:#fff;} Grams …" at bounding box center [243, 195] width 324 height 239
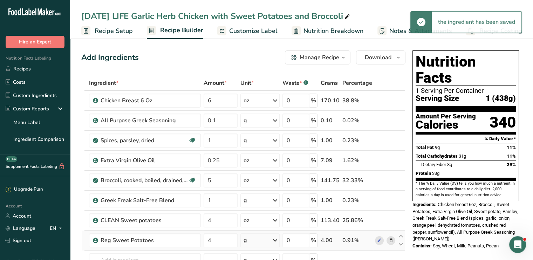
click at [274, 239] on icon at bounding box center [275, 240] width 8 height 13
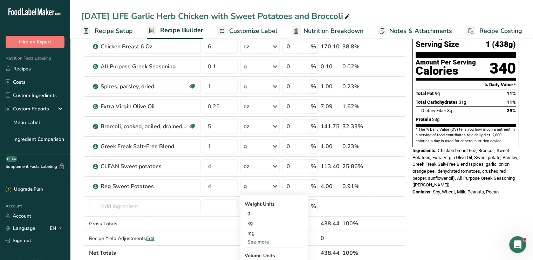
scroll to position [55, 0]
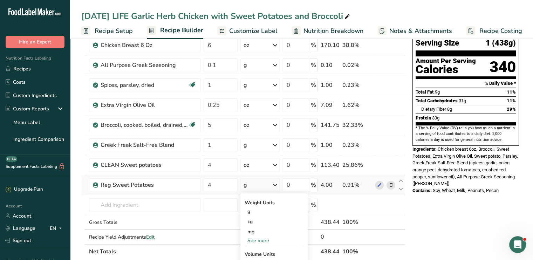
click at [259, 238] on div "See more" at bounding box center [274, 240] width 59 height 7
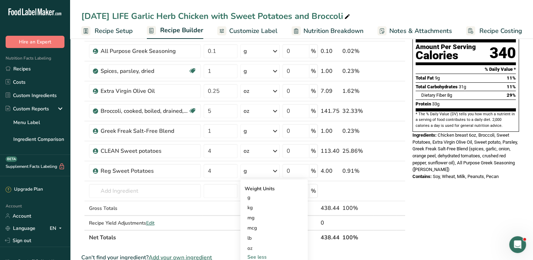
scroll to position [83, 0]
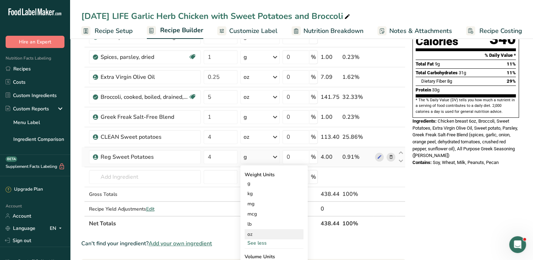
click at [261, 231] on div "oz" at bounding box center [274, 234] width 59 height 10
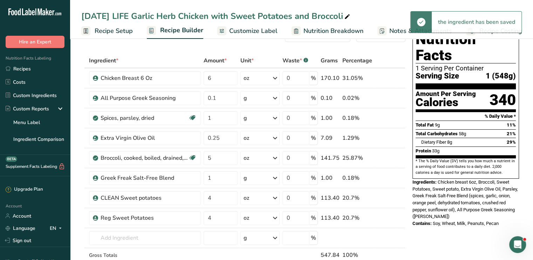
scroll to position [19, 0]
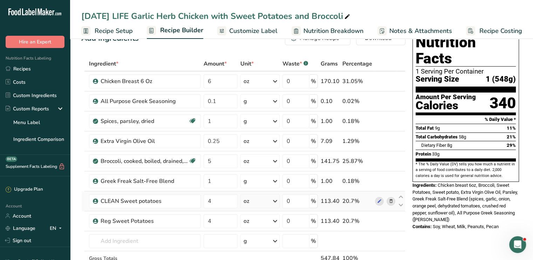
click at [393, 199] on icon at bounding box center [390, 201] width 5 height 7
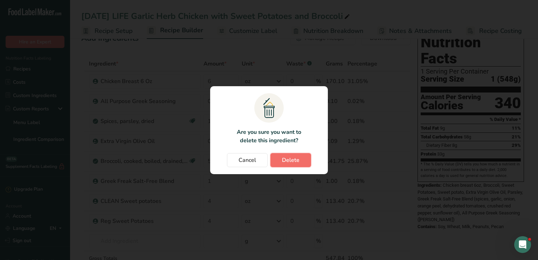
click at [280, 161] on button "Delete" at bounding box center [291, 160] width 41 height 14
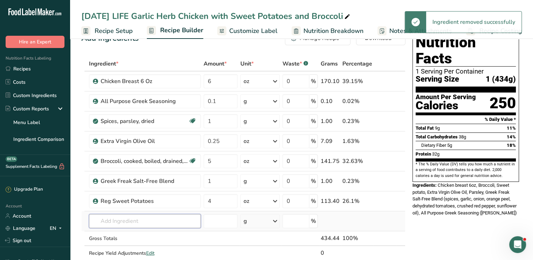
click at [164, 222] on input "text" at bounding box center [145, 221] width 112 height 14
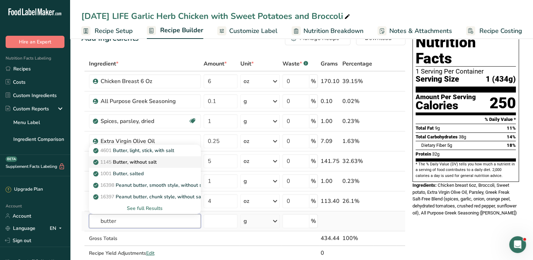
type input "butter"
click at [161, 162] on div "1145 Butter, without salt" at bounding box center [139, 161] width 89 height 7
type input "Butter, without salt"
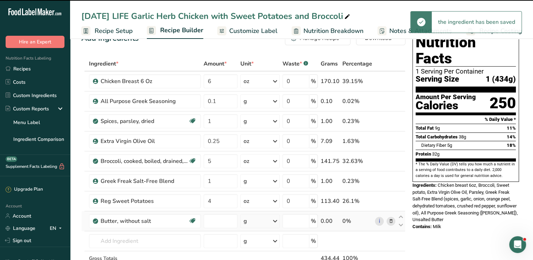
type input "0"
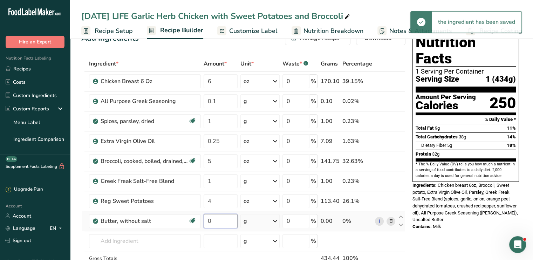
click at [217, 225] on input "0" at bounding box center [221, 221] width 34 height 14
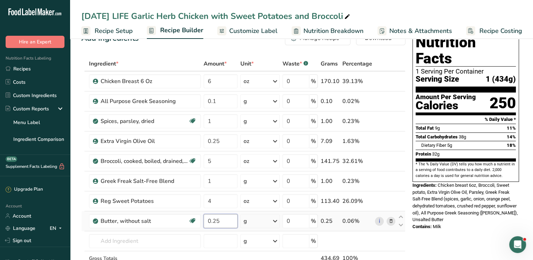
type input "0.25"
click at [274, 221] on div "Ingredient * Amount * Unit * Waste * .a-a{fill:#347362;}.b-a{fill:#fff;} Grams …" at bounding box center [243, 175] width 324 height 239
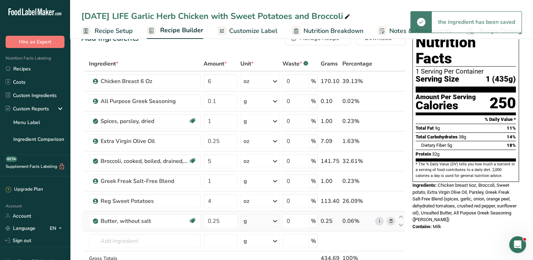
click at [274, 221] on icon at bounding box center [275, 221] width 8 height 13
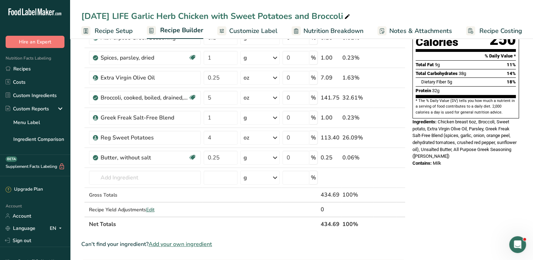
scroll to position [89, 0]
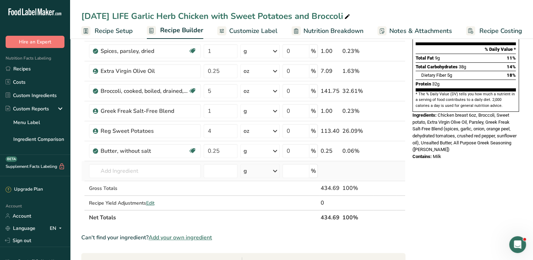
click at [275, 169] on icon at bounding box center [275, 171] width 8 height 13
click at [275, 151] on icon at bounding box center [275, 151] width 8 height 13
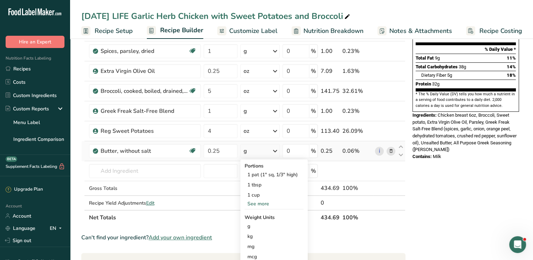
click at [257, 203] on div "See more" at bounding box center [274, 203] width 59 height 7
click at [261, 215] on div "See less" at bounding box center [274, 213] width 59 height 7
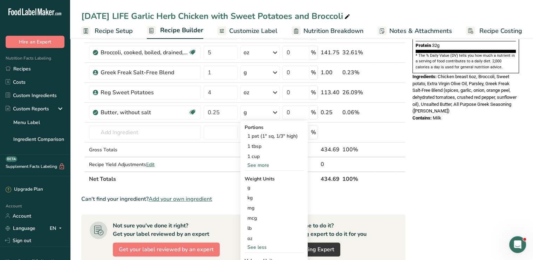
scroll to position [131, 0]
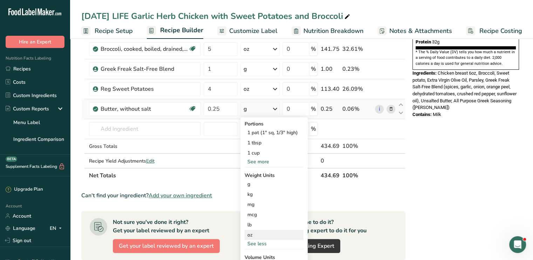
click at [259, 234] on div "oz" at bounding box center [274, 235] width 59 height 10
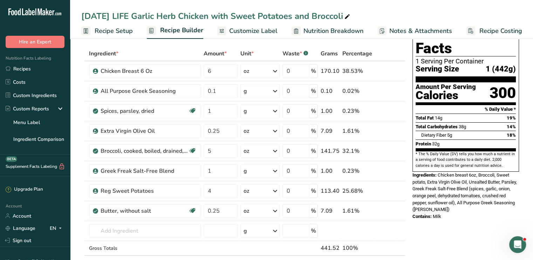
scroll to position [29, 0]
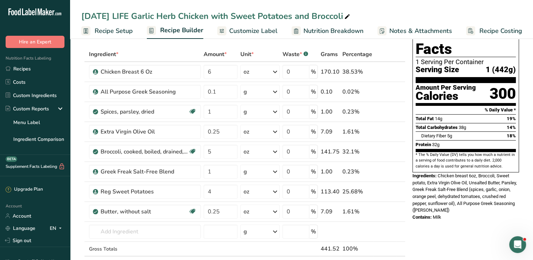
click at [239, 30] on span "Customize Label" at bounding box center [253, 30] width 48 height 9
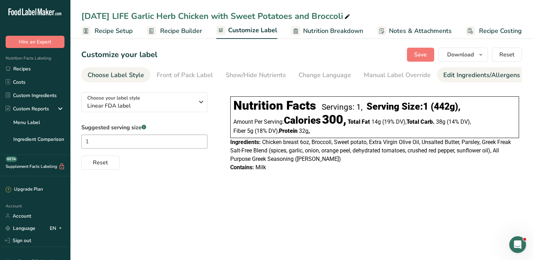
click at [455, 76] on div "Edit Ingredients/Allergens List" at bounding box center [487, 74] width 89 height 9
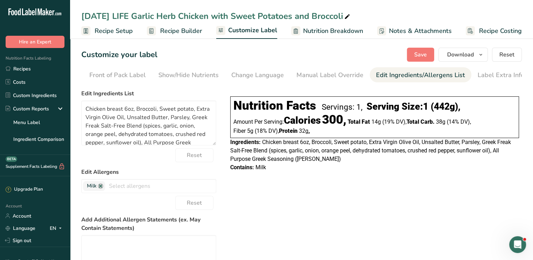
scroll to position [0, 69]
click at [101, 187] on link at bounding box center [101, 186] width 6 height 6
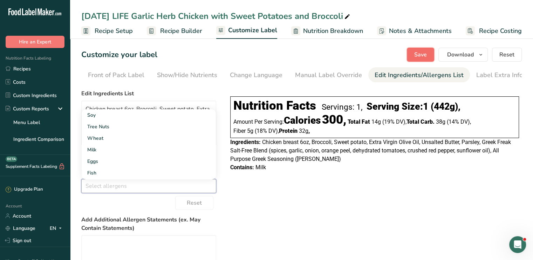
click at [422, 55] on span "Save" at bounding box center [420, 54] width 13 height 8
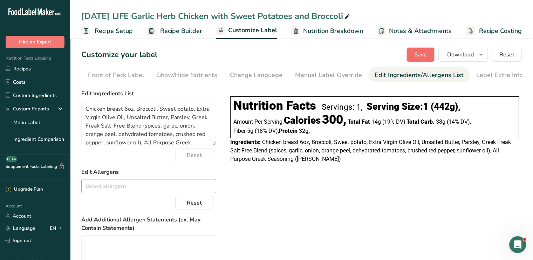
click at [422, 55] on span "Save" at bounding box center [420, 54] width 13 height 8
click at [34, 66] on link "Recipes" at bounding box center [35, 68] width 70 height 13
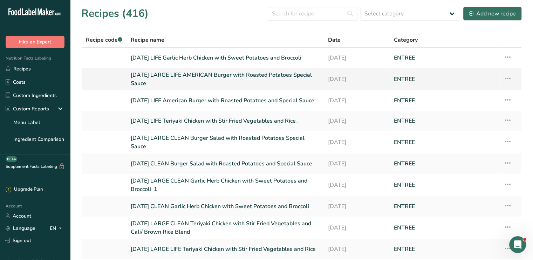
click at [176, 71] on link "[DATE] LARGE LIFE AMERICAN Burger with Roasted Potatoes Special Sauce" at bounding box center [225, 79] width 189 height 17
click at [510, 186] on icon at bounding box center [508, 184] width 8 height 13
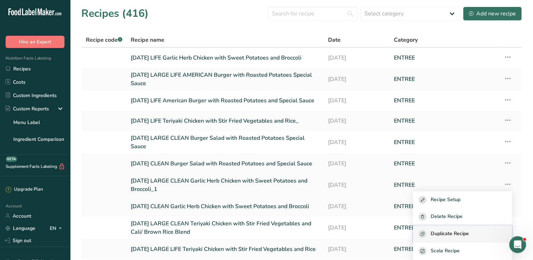
click at [460, 232] on span "Duplicate Recipe" at bounding box center [450, 234] width 38 height 8
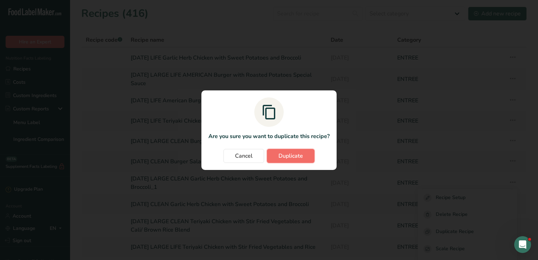
click at [305, 153] on button "Duplicate" at bounding box center [291, 156] width 48 height 14
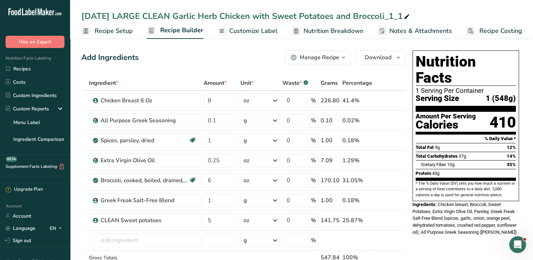
click at [408, 12] on icon at bounding box center [407, 17] width 6 height 10
drag, startPoint x: 172, startPoint y: 17, endPoint x: 146, endPoint y: 18, distance: 26.7
click at [146, 18] on input "8/24/25 LARGE CLEAN Garlic Herb Chicken with Sweet Potatoes and Broccoli" at bounding box center [301, 16] width 441 height 13
type input "[DATE] LARGE LIFE Garlic Herb Chicken with Sweet Potatoes and Broccoli"
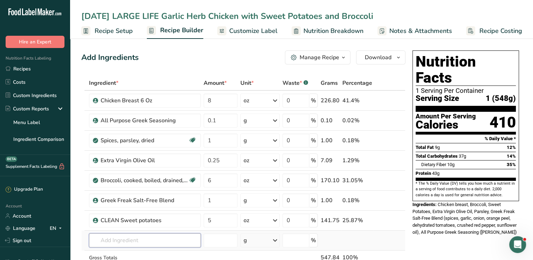
click at [167, 236] on input "text" at bounding box center [145, 240] width 112 height 14
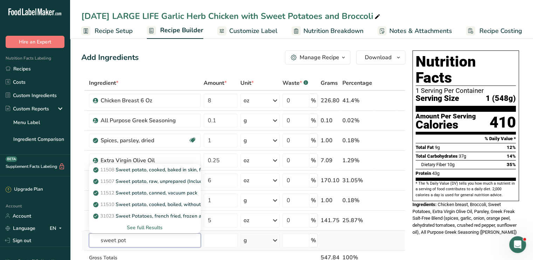
type input "sweet pot"
click at [159, 229] on div "See full Results" at bounding box center [145, 227] width 101 height 7
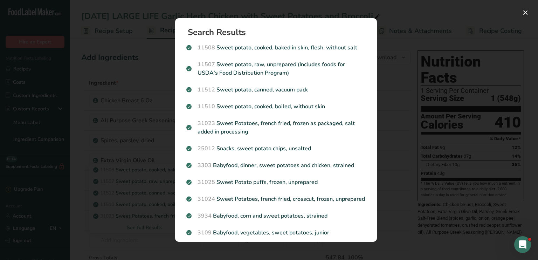
click at [142, 148] on div "Search results modal" at bounding box center [269, 130] width 538 height 260
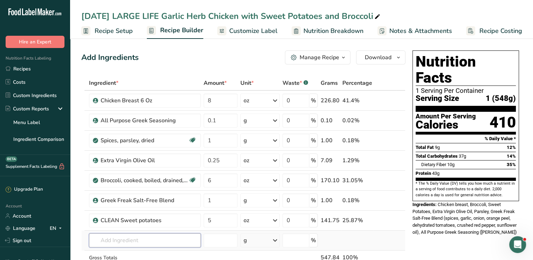
click at [145, 234] on input "text" at bounding box center [145, 240] width 112 height 14
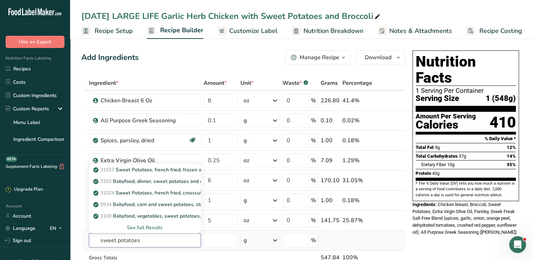
type input "sweet potatoes"
click at [144, 224] on div "See full Results" at bounding box center [145, 227] width 101 height 7
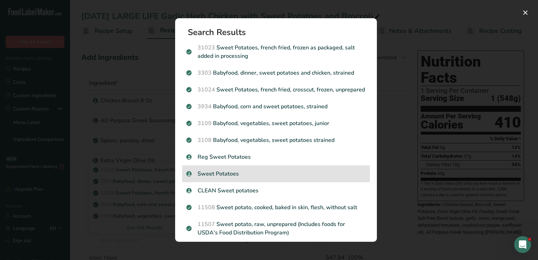
click at [204, 176] on div "Sweet Potatoes" at bounding box center [276, 173] width 188 height 17
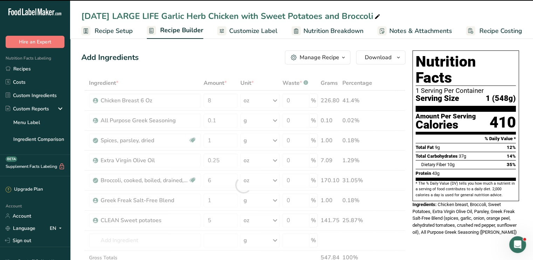
type input "0"
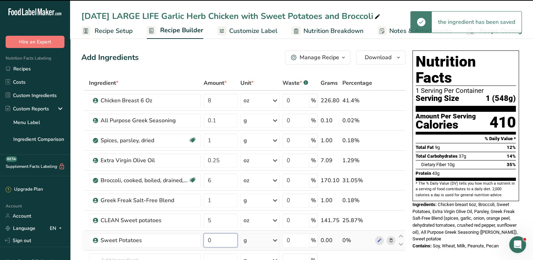
click at [219, 240] on input "0" at bounding box center [221, 240] width 34 height 14
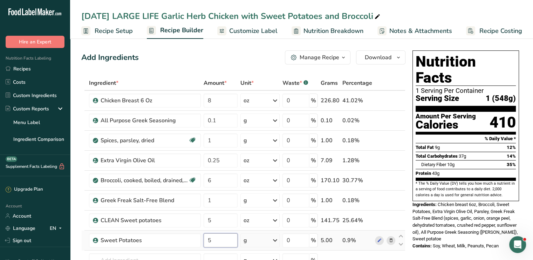
type input "5"
click at [278, 236] on div "Ingredient * Amount * Unit * Waste * .a-a{fill:#347362;}.b-a{fill:#fff;} Grams …" at bounding box center [243, 195] width 324 height 239
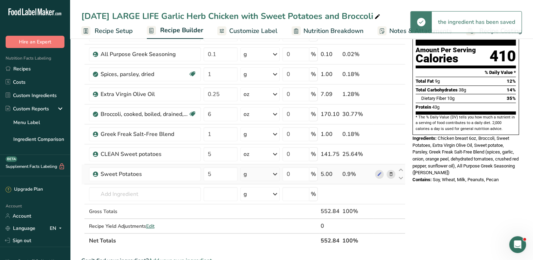
scroll to position [70, 0]
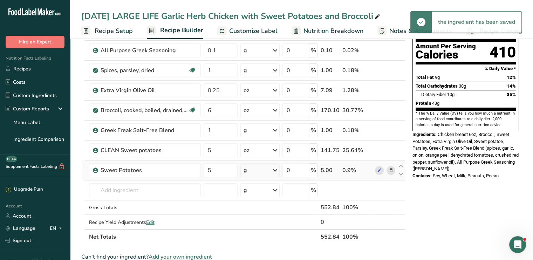
click at [273, 172] on icon at bounding box center [275, 170] width 8 height 13
click at [264, 225] on div "See more" at bounding box center [274, 225] width 59 height 7
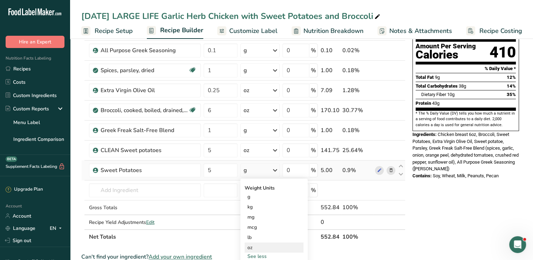
click at [258, 244] on div "oz" at bounding box center [274, 248] width 59 height 10
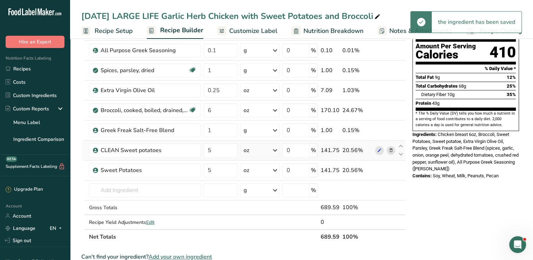
click at [390, 150] on icon at bounding box center [390, 150] width 5 height 7
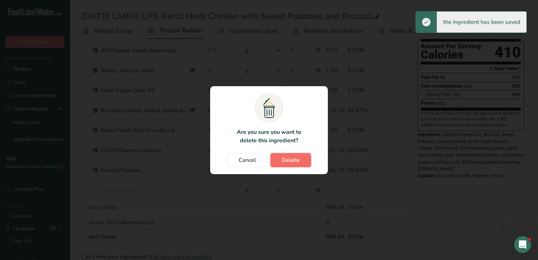
click at [299, 160] on button "Delete" at bounding box center [291, 160] width 41 height 14
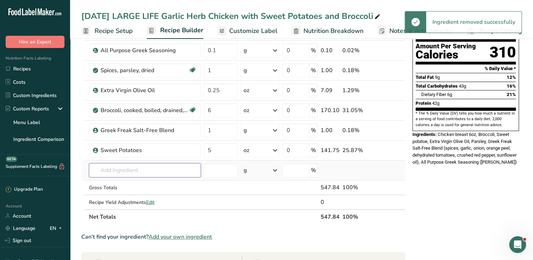
click at [132, 171] on input "text" at bounding box center [145, 170] width 112 height 14
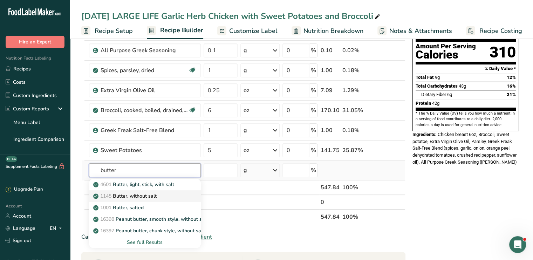
type input "butter"
click at [134, 193] on p "1145 Butter, without salt" at bounding box center [126, 195] width 62 height 7
type input "Butter, without salt"
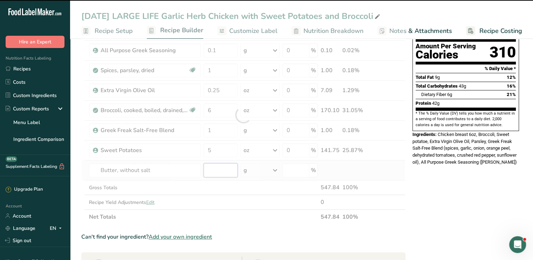
type input "0"
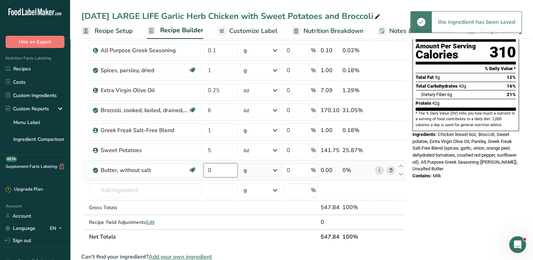
click at [220, 171] on input "0" at bounding box center [221, 170] width 34 height 14
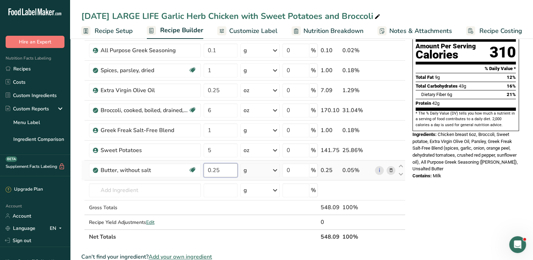
type input "0.25"
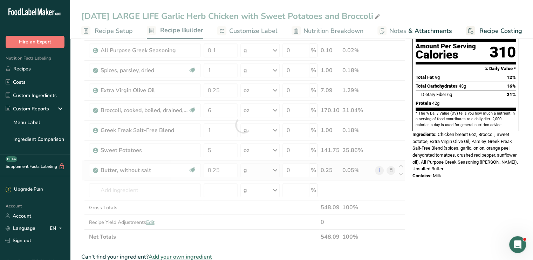
click at [278, 169] on div "Ingredient * Amount * Unit * Waste * .a-a{fill:#347362;}.b-a{fill:#fff;} Grams …" at bounding box center [243, 125] width 324 height 239
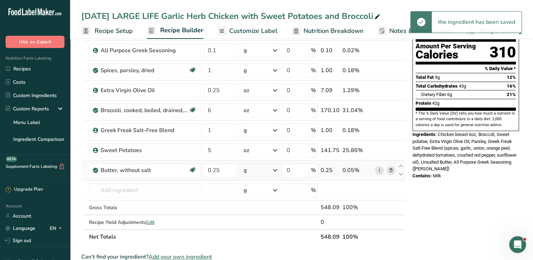
click at [278, 169] on icon at bounding box center [275, 170] width 8 height 13
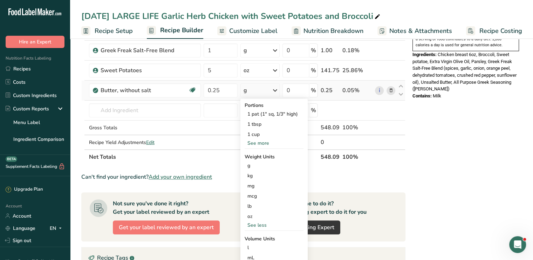
scroll to position [154, 0]
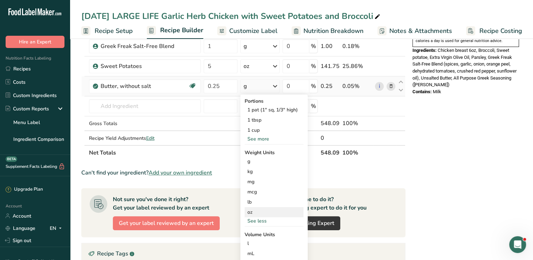
click at [254, 209] on div "oz" at bounding box center [274, 212] width 59 height 10
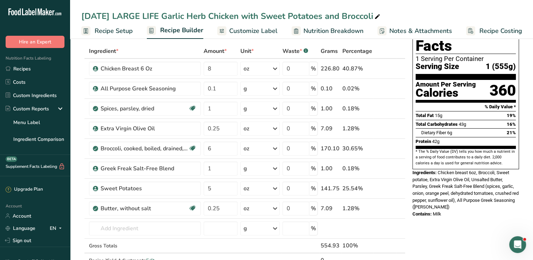
scroll to position [30, 0]
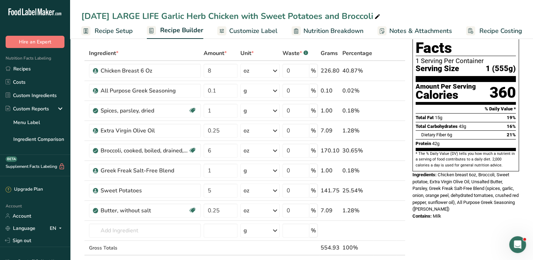
click at [253, 28] on span "Customize Label" at bounding box center [253, 30] width 48 height 9
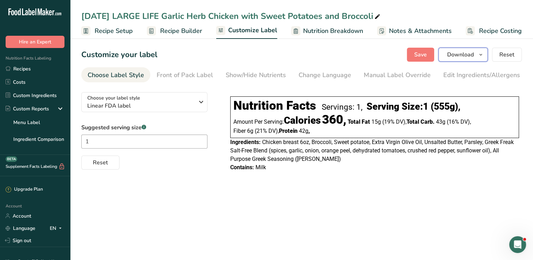
click at [458, 56] on span "Download" at bounding box center [460, 54] width 27 height 8
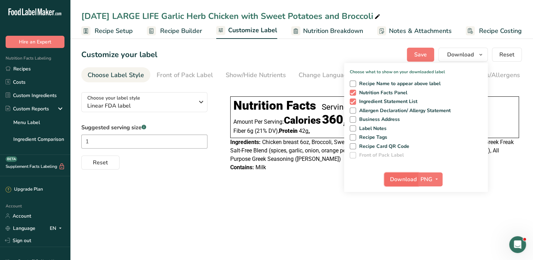
click at [402, 180] on span "Download" at bounding box center [403, 179] width 27 height 8
click at [336, 56] on div "Customize your label Save Download Choose what to show on your downloaded label…" at bounding box center [301, 55] width 441 height 14
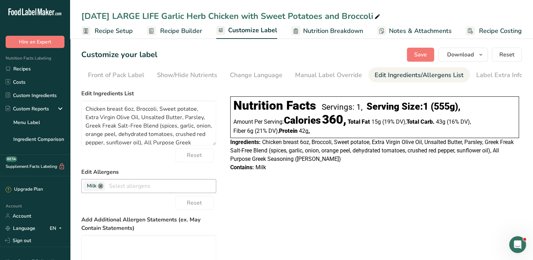
click at [101, 189] on link at bounding box center [101, 186] width 6 height 6
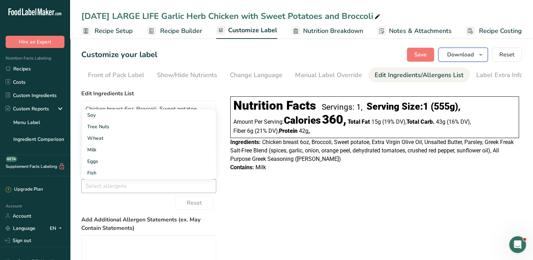
click at [456, 53] on span "Download" at bounding box center [460, 54] width 27 height 8
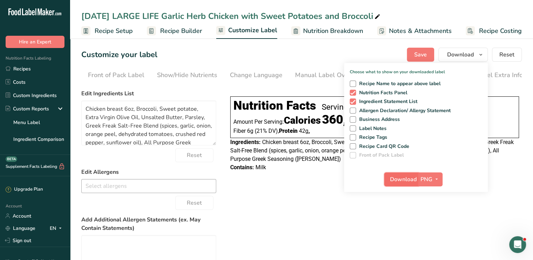
click at [407, 182] on span "Download" at bounding box center [403, 179] width 27 height 8
click at [24, 70] on link "Recipes" at bounding box center [35, 68] width 70 height 13
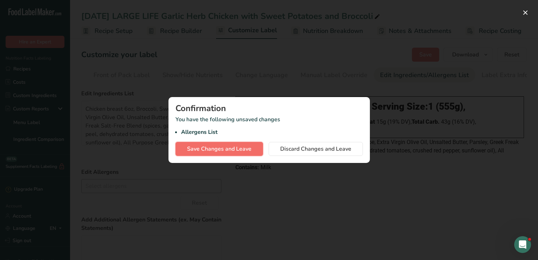
click at [195, 147] on span "Save Changes and Leave" at bounding box center [219, 149] width 64 height 8
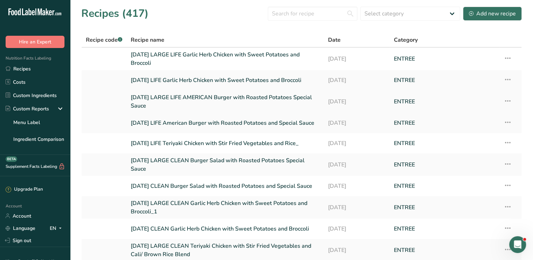
click at [202, 96] on link "[DATE] LARGE LIFE AMERICAN Burger with Roasted Potatoes Special Sauce" at bounding box center [225, 101] width 189 height 17
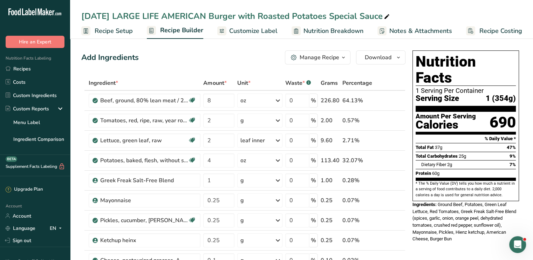
click at [259, 30] on span "Customize Label" at bounding box center [253, 30] width 48 height 9
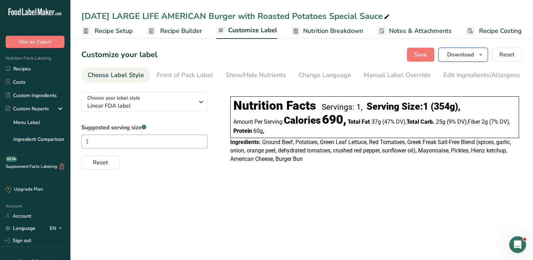
click at [465, 52] on span "Download" at bounding box center [460, 54] width 27 height 8
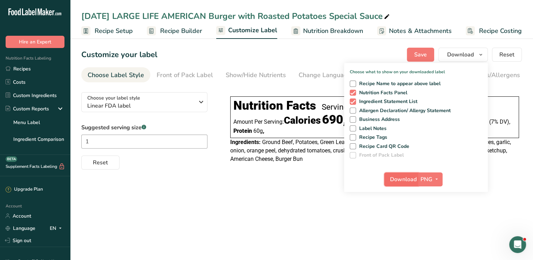
click at [401, 180] on span "Download" at bounding box center [403, 179] width 27 height 8
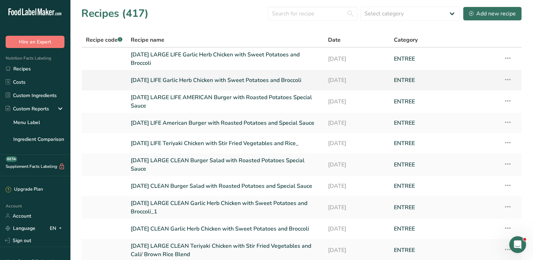
click at [179, 80] on link "[DATE] LIFE Garlic Herb Chicken with Sweet Potatoes and Broccoli" at bounding box center [225, 80] width 189 height 15
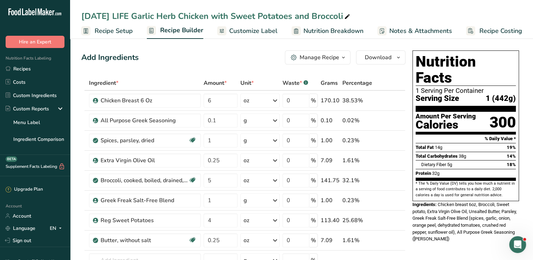
click at [257, 30] on span "Customize Label" at bounding box center [253, 30] width 48 height 9
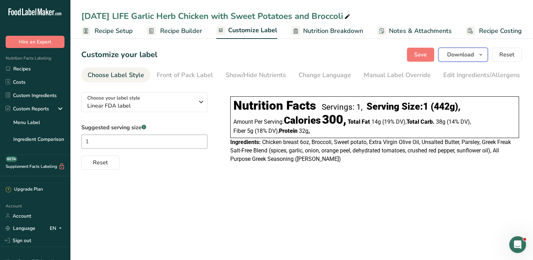
click at [459, 51] on span "Download" at bounding box center [460, 54] width 27 height 8
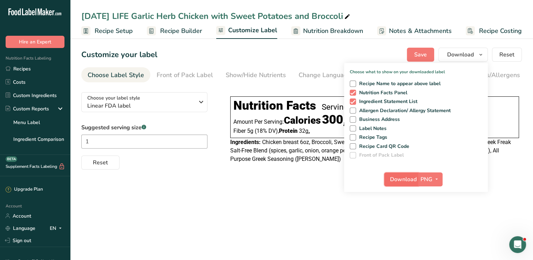
click at [407, 179] on span "Download" at bounding box center [403, 179] width 27 height 8
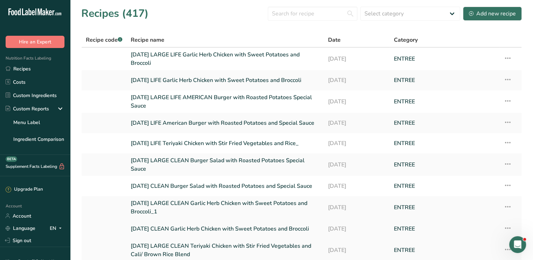
click at [194, 227] on link "[DATE] CLEAN Garlic Herb Chicken with Sweet Potatoes and Broccoli" at bounding box center [225, 228] width 189 height 15
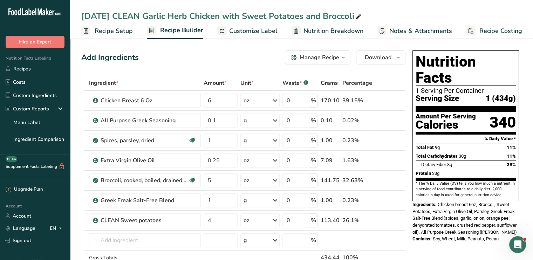
click at [261, 32] on span "Customize Label" at bounding box center [253, 30] width 48 height 9
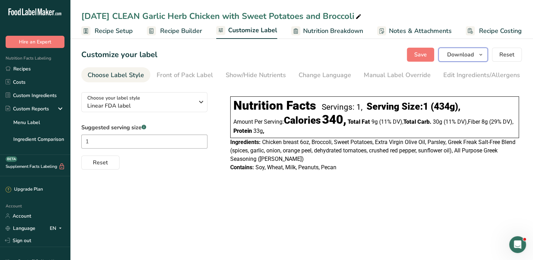
click at [460, 54] on span "Download" at bounding box center [460, 54] width 27 height 8
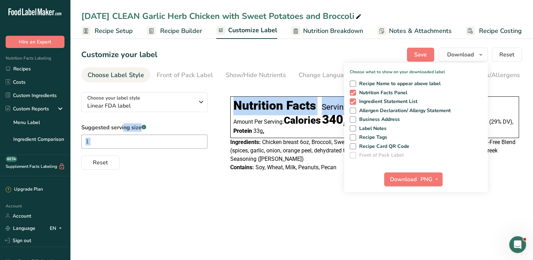
drag, startPoint x: 331, startPoint y: 84, endPoint x: 331, endPoint y: 66, distance: 18.2
click at [331, 66] on section "Customize your label Save Download Choose what to show on your downloaded label…" at bounding box center [301, 113] width 463 height 154
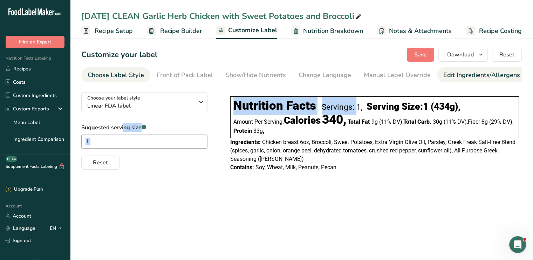
click at [449, 73] on div "Edit Ingredients/Allergens List" at bounding box center [487, 74] width 89 height 9
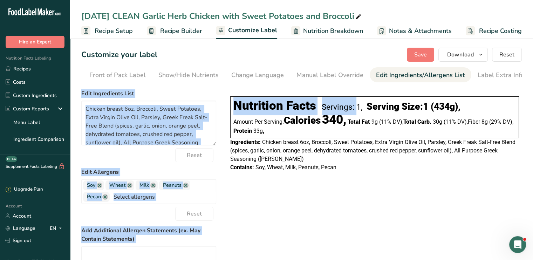
scroll to position [0, 69]
click at [101, 186] on link at bounding box center [100, 186] width 6 height 6
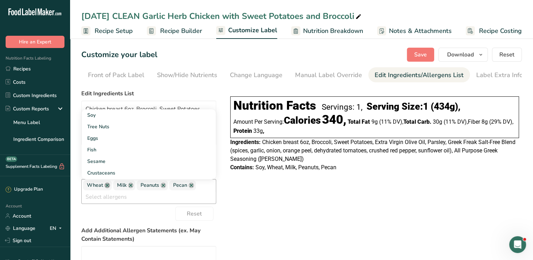
click at [106, 188] on link at bounding box center [107, 186] width 6 height 6
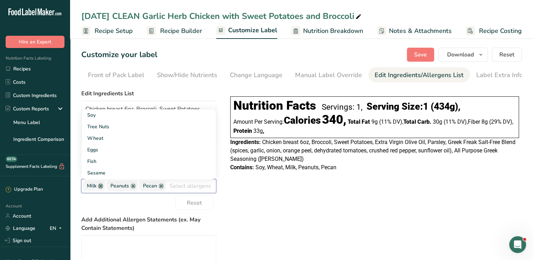
click at [101, 189] on link at bounding box center [101, 186] width 6 height 6
click at [108, 189] on link at bounding box center [110, 186] width 6 height 6
click at [105, 189] on link at bounding box center [105, 186] width 6 height 6
click at [295, 204] on div "Choose your label style Linear FDA label USA (FDA) Standard FDA label Tabular F…" at bounding box center [301, 211] width 441 height 248
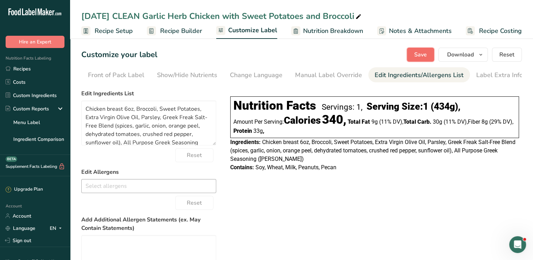
click at [422, 50] on span "Save" at bounding box center [420, 54] width 13 height 8
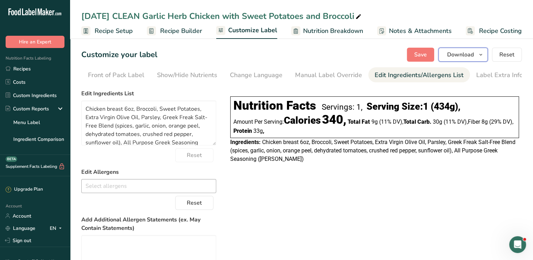
click at [460, 56] on span "Download" at bounding box center [460, 54] width 27 height 8
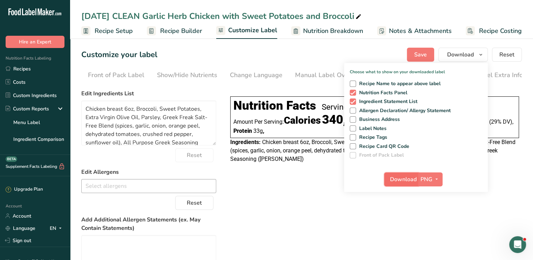
click at [407, 173] on button "Download" at bounding box center [401, 179] width 34 height 14
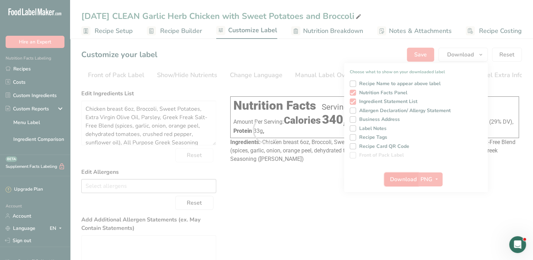
scroll to position [0, 0]
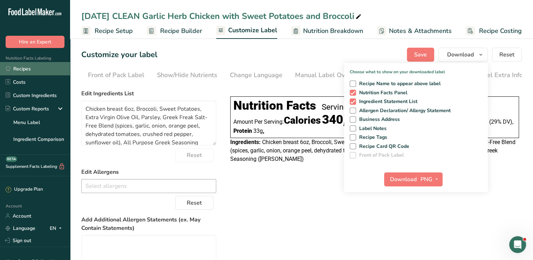
click at [35, 70] on link "Recipes" at bounding box center [35, 68] width 70 height 13
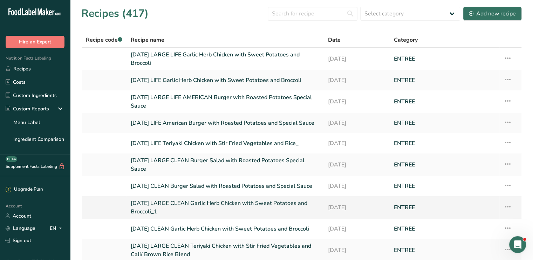
click at [154, 203] on link "[DATE] LARGE CLEAN Garlic Herb Chicken with Sweet Potatoes and Broccoli_1" at bounding box center [225, 207] width 189 height 17
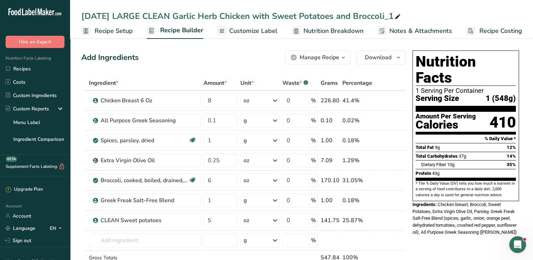
click at [245, 30] on span "Customize Label" at bounding box center [253, 30] width 48 height 9
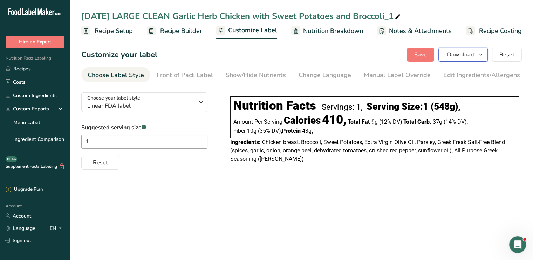
click at [452, 50] on button "Download" at bounding box center [462, 55] width 49 height 14
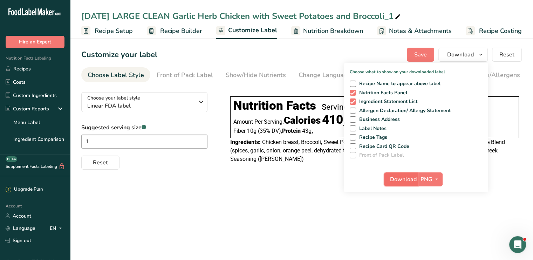
click at [412, 180] on span "Download" at bounding box center [403, 179] width 27 height 8
click at [28, 68] on link "Recipes" at bounding box center [35, 68] width 70 height 13
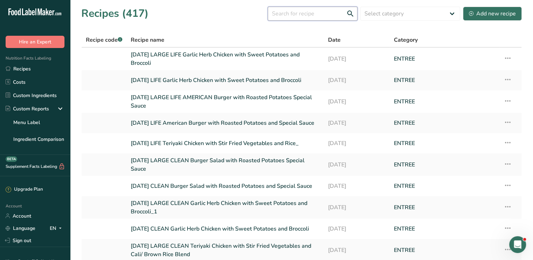
click at [290, 11] on input "text" at bounding box center [313, 14] width 90 height 14
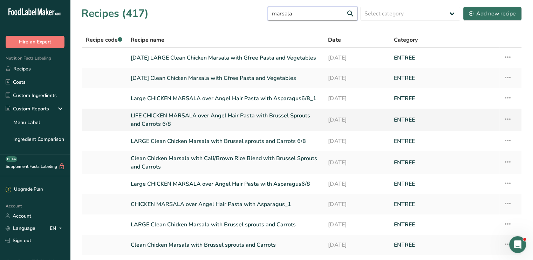
type input "marsala"
click at [506, 119] on icon at bounding box center [508, 119] width 8 height 13
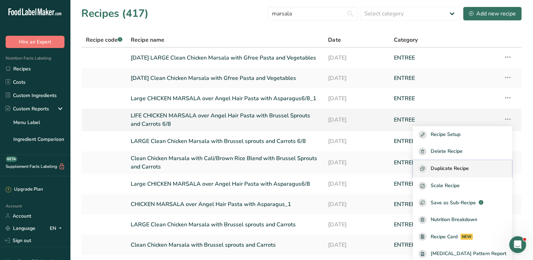
click at [484, 165] on div "Duplicate Recipe" at bounding box center [462, 169] width 88 height 8
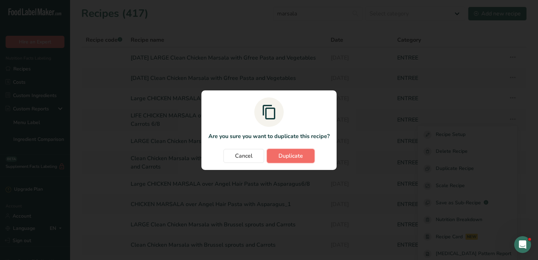
click at [303, 154] on button "Duplicate" at bounding box center [291, 156] width 48 height 14
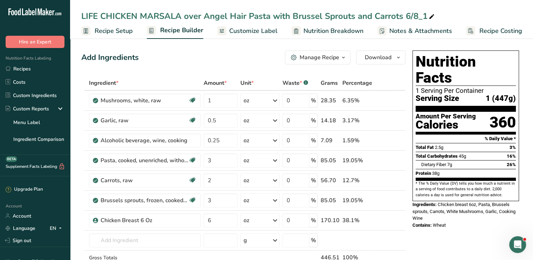
click at [432, 14] on icon at bounding box center [432, 17] width 6 height 10
click at [81, 15] on input "LIFE CHICKEN MARSALA over Angel Hair Pasta with Brussel Sprouts and Carrots" at bounding box center [301, 16] width 441 height 13
type input "[DATE] LIFE CHICKEN MARSALA over Angel Hair Pasta with Brussel Sprouts and Carr…"
click at [255, 34] on span "Customize Label" at bounding box center [253, 30] width 48 height 9
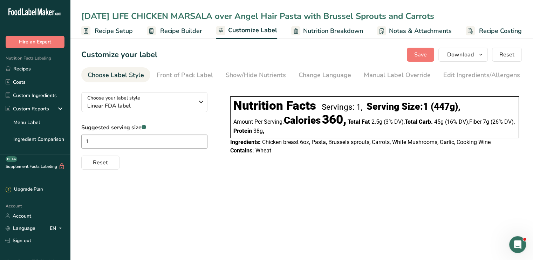
click at [314, 32] on span "Nutrition Breakdown" at bounding box center [333, 30] width 60 height 9
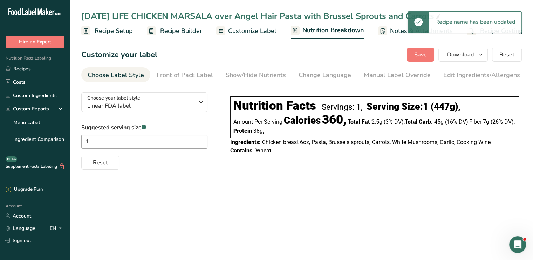
scroll to position [0, 1]
select select "Calories"
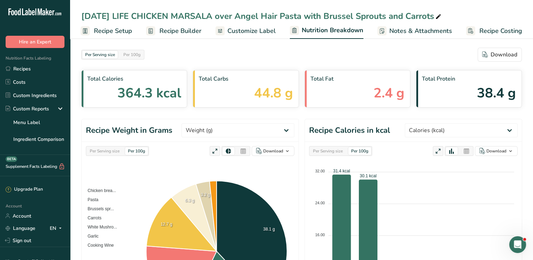
click at [261, 30] on span "Customize Label" at bounding box center [251, 30] width 48 height 9
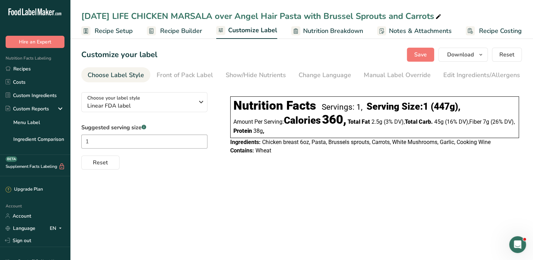
click at [195, 32] on span "Recipe Builder" at bounding box center [181, 30] width 42 height 9
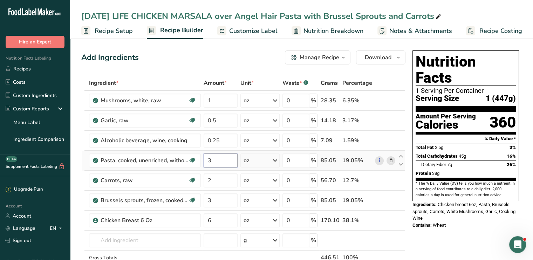
click at [223, 157] on input "3" at bounding box center [221, 161] width 34 height 14
type input "4"
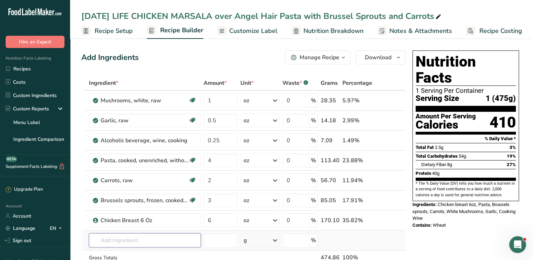
click at [146, 239] on input "text" at bounding box center [145, 240] width 112 height 14
type input "marsla"
click at [127, 213] on div "Marsala" at bounding box center [139, 215] width 89 height 7
type input "Marsala"
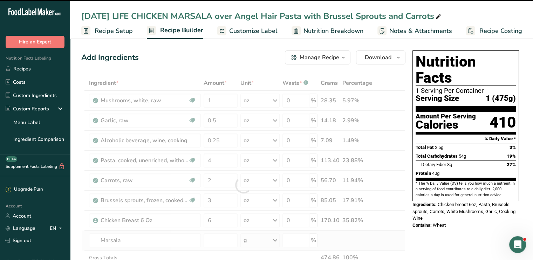
type input "0"
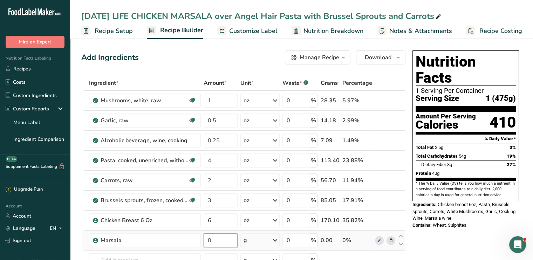
click at [222, 237] on input "0" at bounding box center [221, 240] width 34 height 14
type input "1"
click at [277, 239] on div "Ingredient * Amount * Unit * Waste * .a-a{fill:#347362;}.b-a{fill:#fff;} Grams …" at bounding box center [243, 195] width 324 height 239
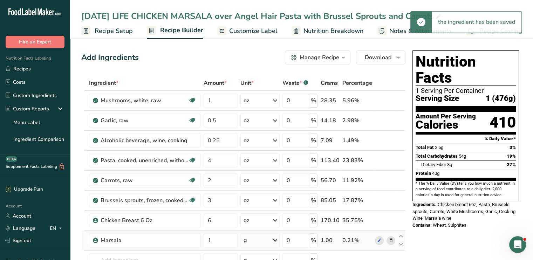
click at [277, 239] on icon at bounding box center [275, 240] width 8 height 13
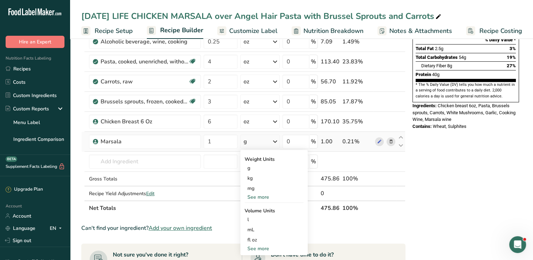
scroll to position [98, 0]
click at [258, 240] on div "fl oz" at bounding box center [273, 240] width 53 height 7
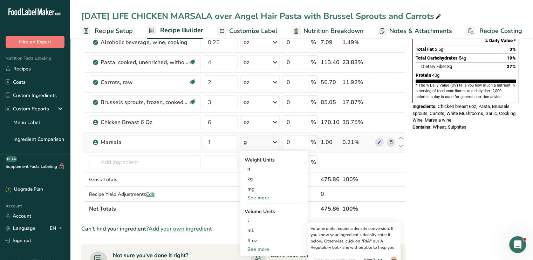
click at [266, 197] on div "See more" at bounding box center [274, 197] width 59 height 7
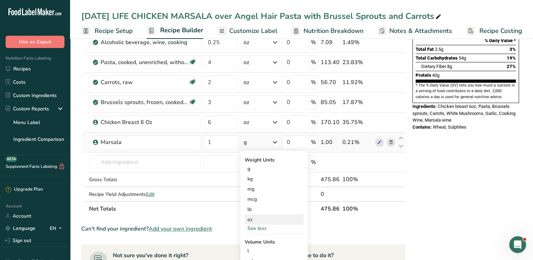
click at [258, 217] on div "oz" at bounding box center [274, 219] width 59 height 10
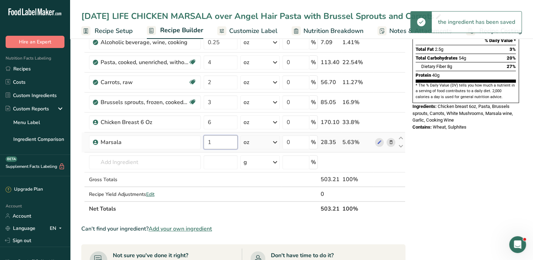
click at [221, 142] on input "1" at bounding box center [221, 142] width 34 height 14
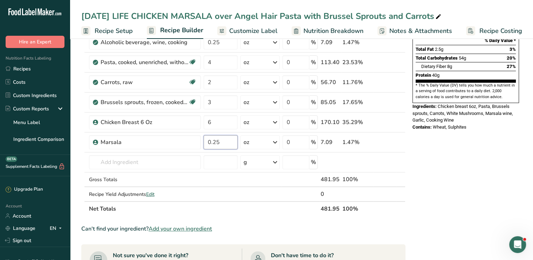
type input "0.25"
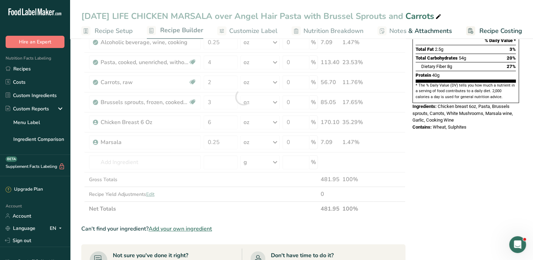
click at [417, 147] on div "Nutrition Facts 1 Serving Per Container Serving Size 1 (503g) Amount Per Servin…" at bounding box center [466, 219] width 112 height 538
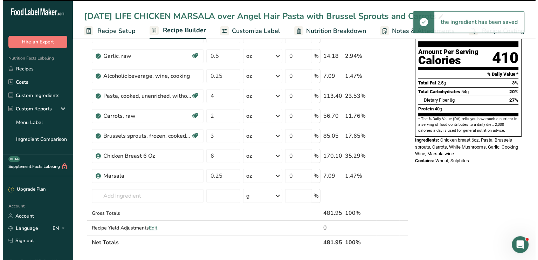
scroll to position [42, 0]
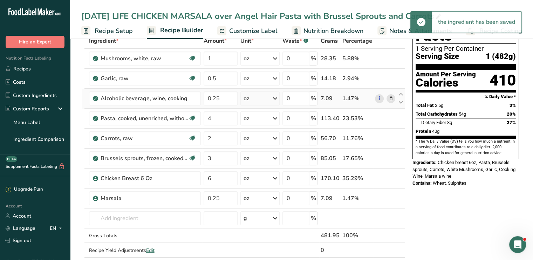
click at [390, 100] on icon at bounding box center [390, 98] width 5 height 7
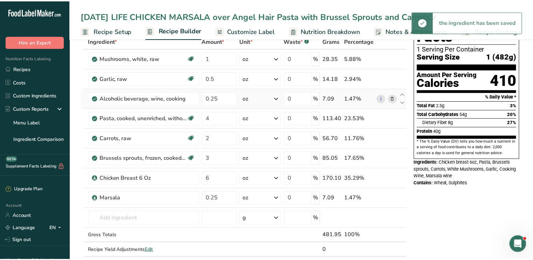
scroll to position [0, 0]
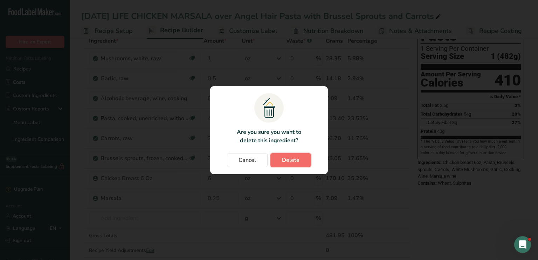
click at [296, 158] on span "Delete" at bounding box center [291, 160] width 18 height 8
type input "4"
type input "2"
type input "3"
type input "6"
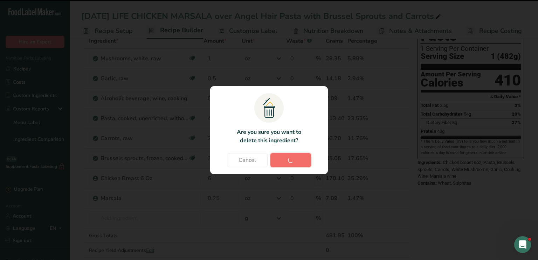
type input "0.25"
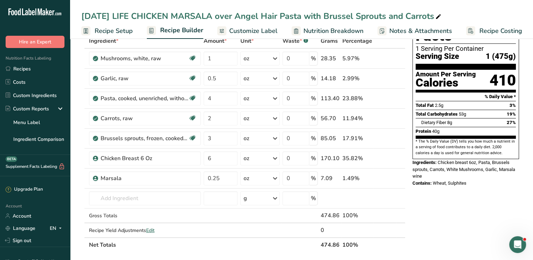
click at [237, 29] on span "Customize Label" at bounding box center [253, 30] width 48 height 9
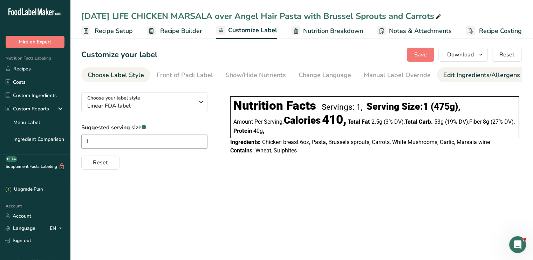
click at [459, 76] on div "Edit Ingredients/Allergens List" at bounding box center [487, 74] width 89 height 9
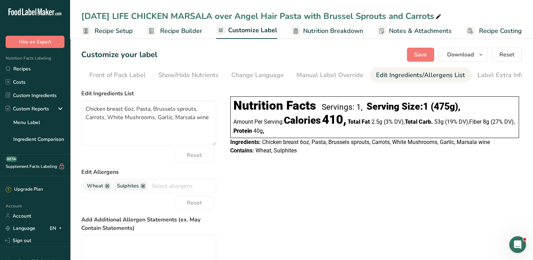
scroll to position [0, 69]
click at [107, 188] on link at bounding box center [107, 186] width 6 height 6
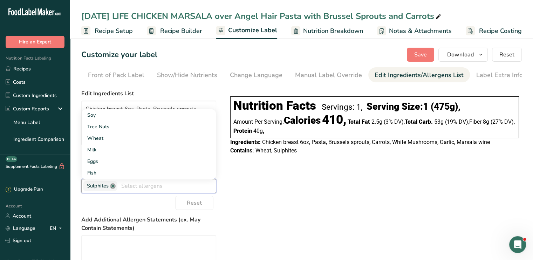
click at [114, 188] on link at bounding box center [113, 186] width 6 height 6
click at [318, 196] on div "Choose your label style Linear FDA label USA (FDA) Standard FDA label Tabular F…" at bounding box center [301, 211] width 441 height 248
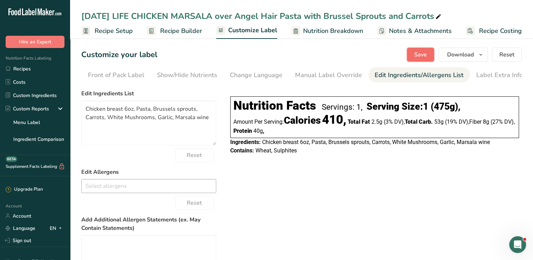
click at [421, 53] on span "Save" at bounding box center [420, 54] width 13 height 8
drag, startPoint x: 177, startPoint y: 28, endPoint x: 209, endPoint y: 137, distance: 113.5
click at [177, 28] on span "Recipe Builder" at bounding box center [181, 30] width 42 height 9
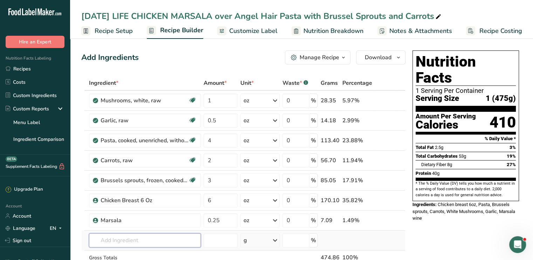
click at [128, 235] on input "text" at bounding box center [145, 240] width 112 height 14
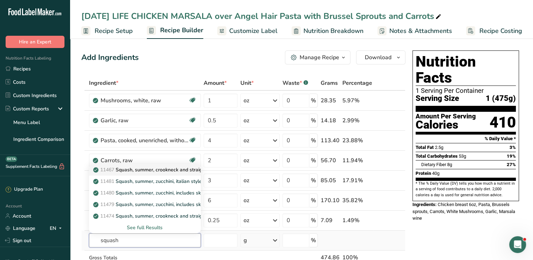
type input "squash"
click at [177, 173] on link "11467 Squash, summer, crookneck and straightneck, raw" at bounding box center [145, 170] width 112 height 12
type input "Squash, summer, crookneck and straightneck, raw"
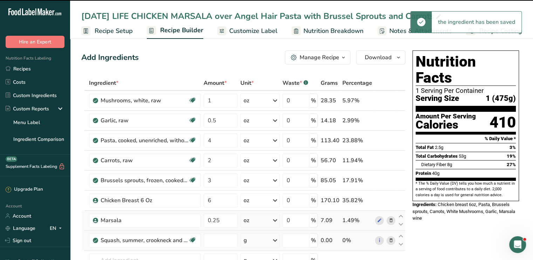
type input "0"
click at [227, 238] on input "0" at bounding box center [221, 240] width 34 height 14
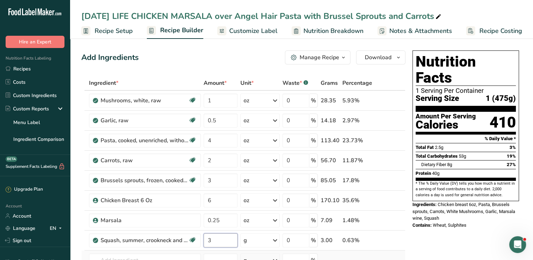
type input "3"
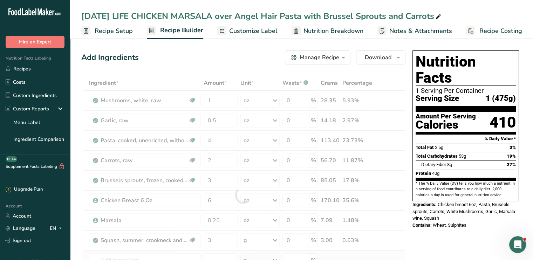
click at [164, 252] on div "Ingredient * Amount * Unit * Waste * .a-a{fill:#347362;}.b-a{fill:#fff;} Grams …" at bounding box center [243, 195] width 324 height 239
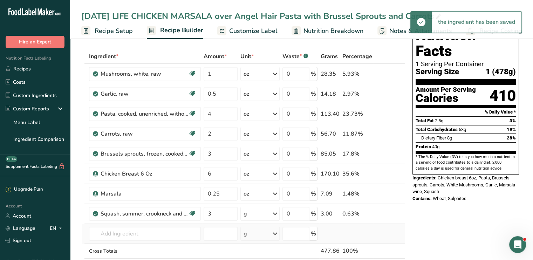
scroll to position [28, 0]
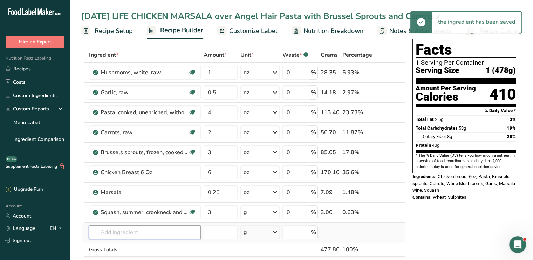
click at [152, 234] on input "text" at bounding box center [145, 232] width 112 height 14
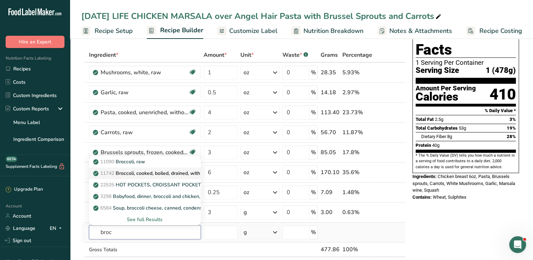
type input "broc"
click at [155, 170] on p "11742 Broccoli, cooked, boiled, drained, with salt" at bounding box center [152, 173] width 115 height 7
type input "Broccoli, cooked, boiled, drained, with salt"
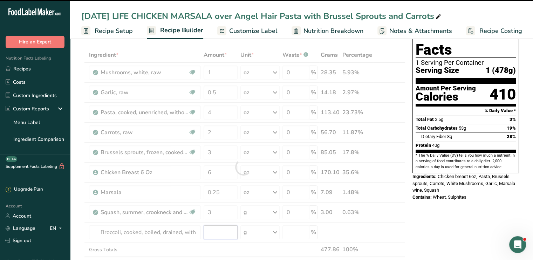
click at [209, 231] on input "number" at bounding box center [221, 232] width 34 height 14
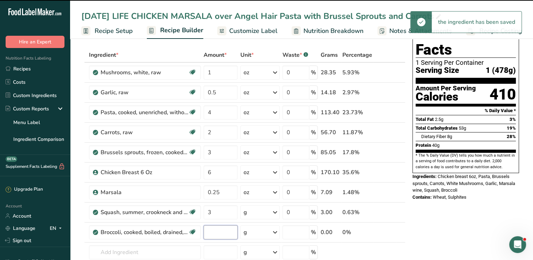
type input "0"
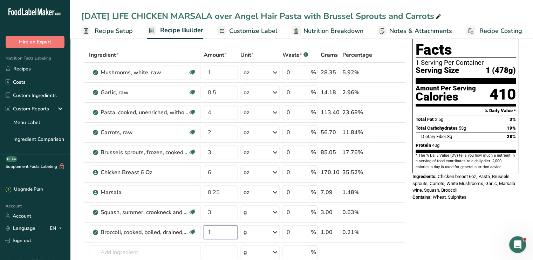
type input "1"
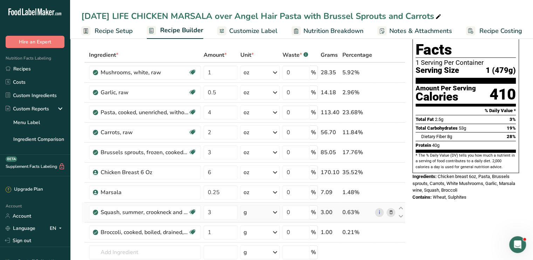
click at [275, 212] on icon at bounding box center [275, 212] width 8 height 13
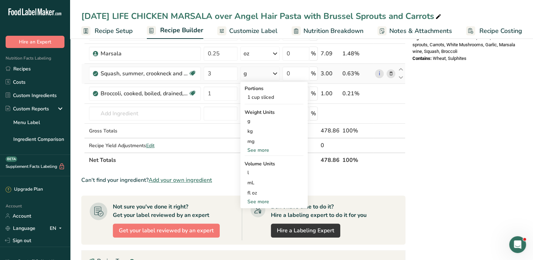
scroll to position [168, 0]
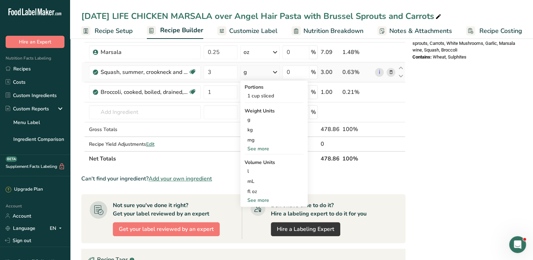
click at [267, 148] on div "See more" at bounding box center [274, 148] width 59 height 7
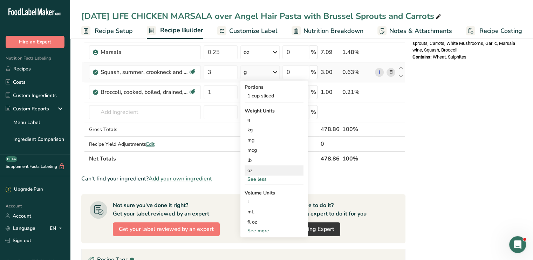
click at [258, 169] on div "oz" at bounding box center [274, 170] width 59 height 10
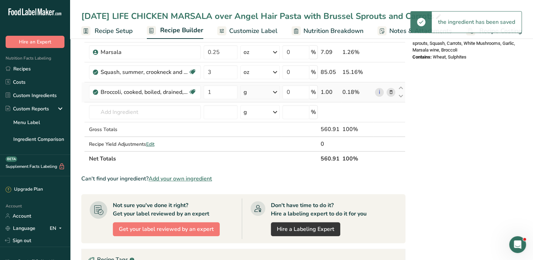
click at [275, 89] on icon at bounding box center [275, 92] width 8 height 13
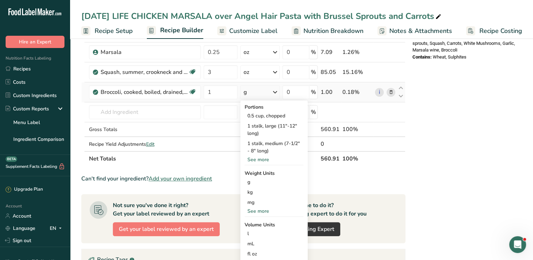
drag, startPoint x: 263, startPoint y: 206, endPoint x: 263, endPoint y: 211, distance: 4.9
click at [263, 211] on div "Portions 0.5 cup, chopped 1 stalk, large (11"-12" long) 1 stalk, medium (7-1/2"…" at bounding box center [273, 185] width 67 height 169
click at [263, 211] on div "See more" at bounding box center [274, 210] width 59 height 7
click at [263, 211] on div "mcg" at bounding box center [274, 212] width 59 height 10
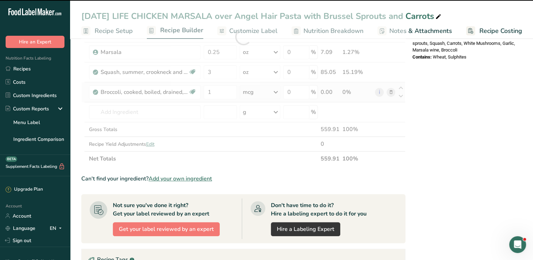
click at [276, 94] on icon at bounding box center [276, 92] width 8 height 13
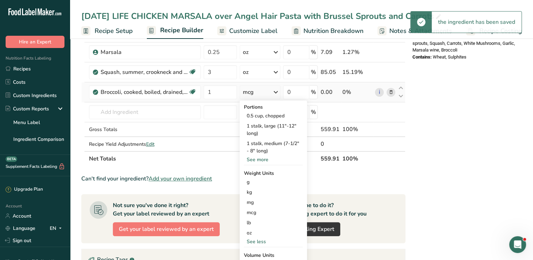
click at [276, 94] on icon at bounding box center [276, 92] width 8 height 13
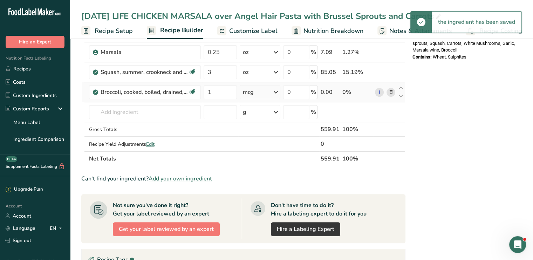
click at [276, 94] on icon at bounding box center [276, 92] width 8 height 13
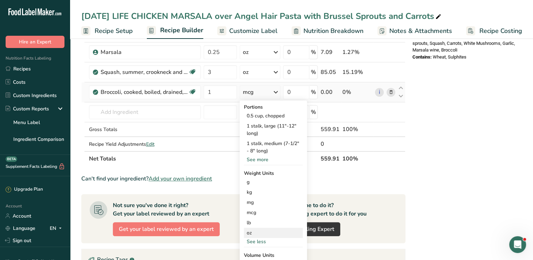
click at [260, 231] on div "oz" at bounding box center [273, 233] width 59 height 10
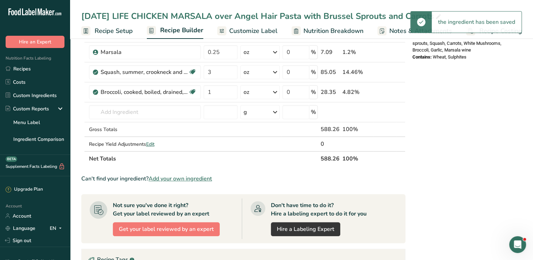
click at [488, 122] on div "Nutrition Facts 1 Serving Per Container Serving Size 1 (588g) Amount Per Servin…" at bounding box center [466, 158] width 112 height 558
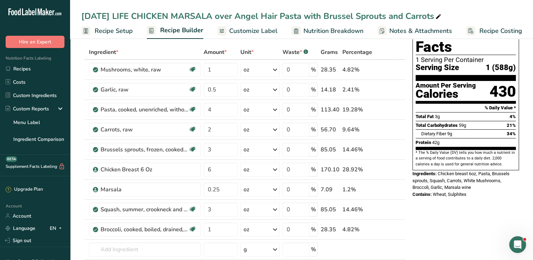
scroll to position [36, 0]
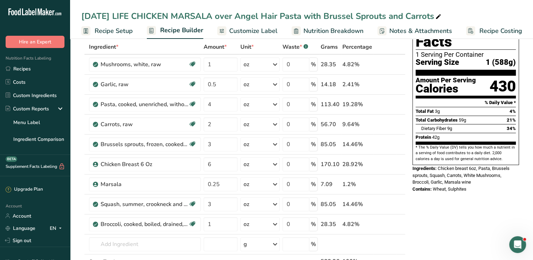
click at [221, 143] on input "3" at bounding box center [221, 144] width 34 height 14
drag, startPoint x: 221, startPoint y: 143, endPoint x: 197, endPoint y: 145, distance: 24.3
click at [197, 145] on tr "Brussels sprouts, frozen, cooked, boiled, drained, without salt Source of Antio…" at bounding box center [243, 145] width 323 height 20
type input "2"
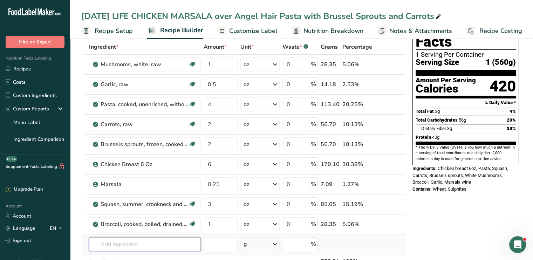
click at [135, 241] on input "text" at bounding box center [145, 244] width 112 height 14
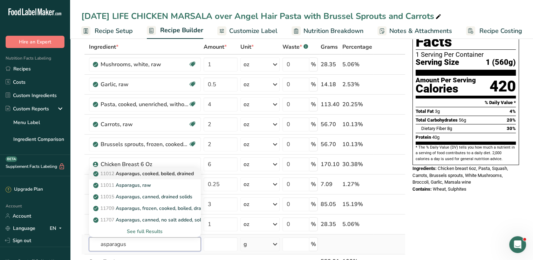
type input "asparagus"
click at [156, 173] on p "11012 Asparagus, cooked, boiled, drained" at bounding box center [144, 173] width 99 height 7
type input "Asparagus, cooked, boiled, drained"
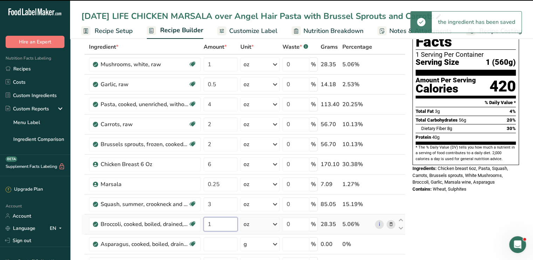
type input "0"
click at [219, 225] on input "1" at bounding box center [221, 224] width 34 height 14
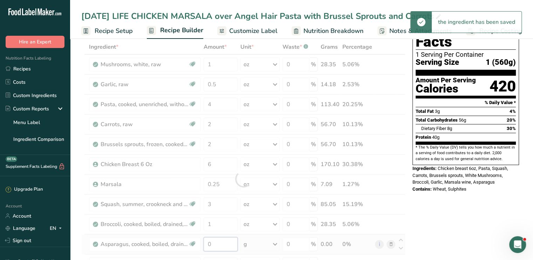
click at [218, 243] on div "Ingredient * Amount * Unit * Waste * .a-a{fill:#347362;}.b-a{fill:#fff;} Grams …" at bounding box center [243, 179] width 324 height 279
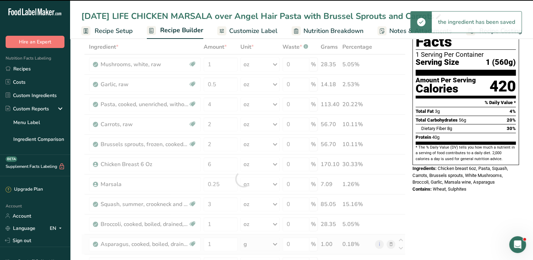
click at [277, 245] on div "Ingredient * Amount * Unit * Waste * .a-a{fill:#347362;}.b-a{fill:#fff;} Grams …" at bounding box center [243, 179] width 324 height 279
type input "0"
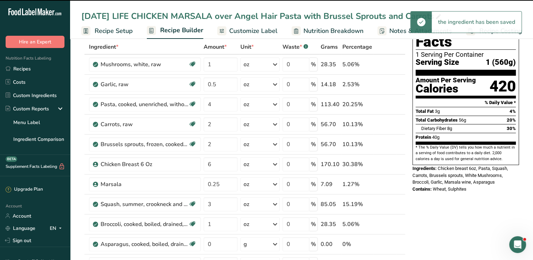
click at [276, 245] on icon at bounding box center [275, 244] width 8 height 13
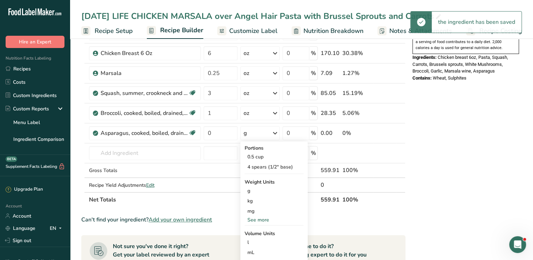
scroll to position [148, 0]
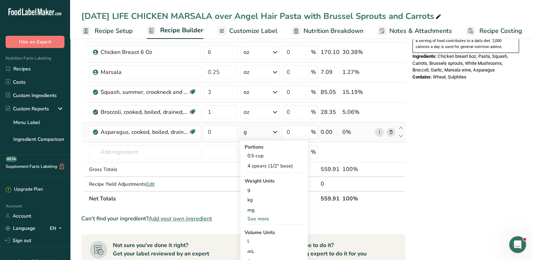
click at [263, 219] on div "See more" at bounding box center [274, 218] width 59 height 7
click at [257, 240] on div "oz" at bounding box center [274, 241] width 59 height 10
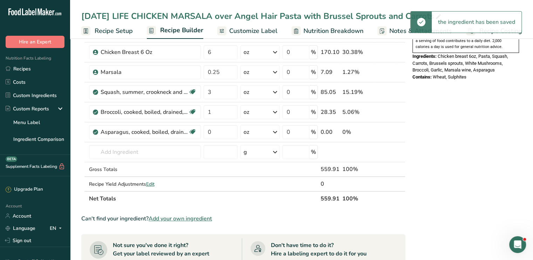
click at [461, 131] on div "Nutrition Facts 1 Serving Per Container Serving Size 1 (560g) Amount Per Servin…" at bounding box center [466, 188] width 112 height 578
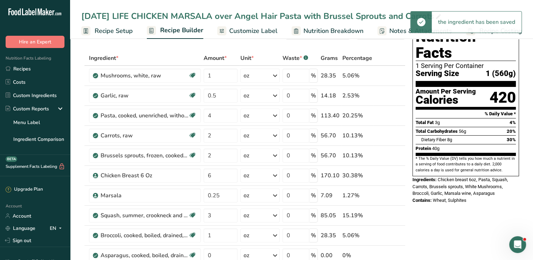
scroll to position [0, 0]
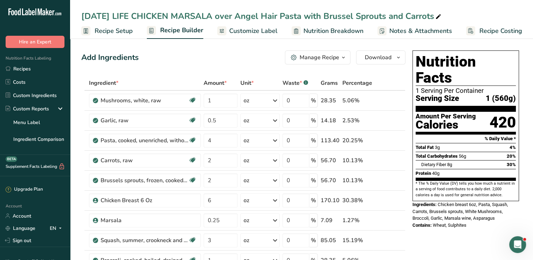
click at [253, 29] on span "Customize Label" at bounding box center [253, 30] width 48 height 9
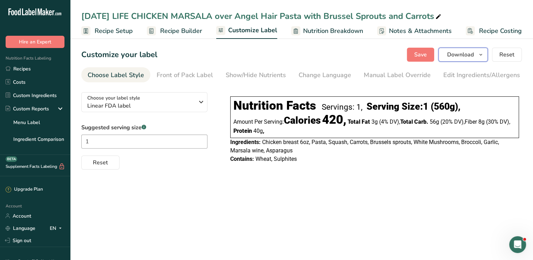
click at [457, 57] on span "Download" at bounding box center [460, 54] width 27 height 8
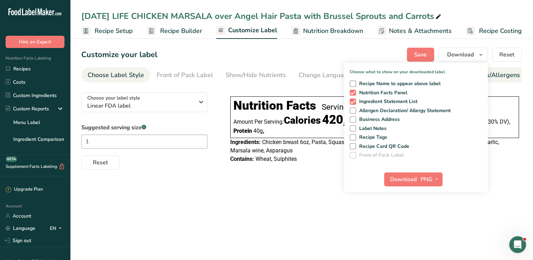
click at [499, 78] on div "Edit Ingredients/Allergens List" at bounding box center [487, 74] width 89 height 9
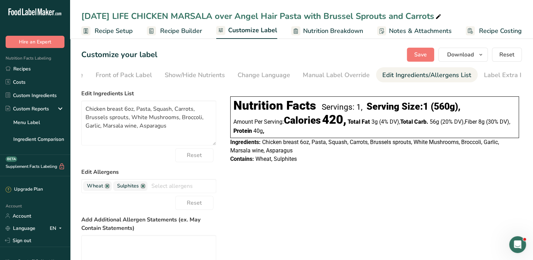
scroll to position [0, 69]
click at [108, 189] on link at bounding box center [107, 186] width 6 height 6
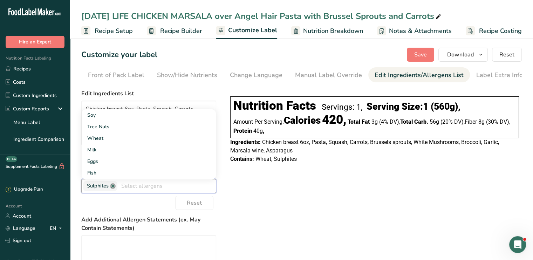
click at [112, 189] on link at bounding box center [113, 186] width 6 height 6
click at [419, 54] on span "Save" at bounding box center [420, 54] width 13 height 8
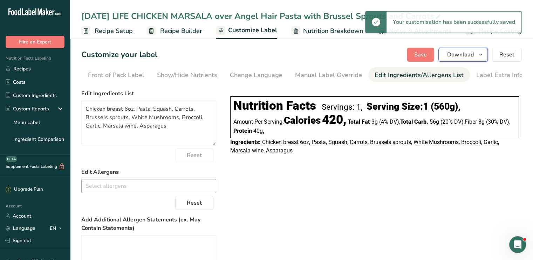
click at [460, 54] on span "Download" at bounding box center [460, 54] width 27 height 8
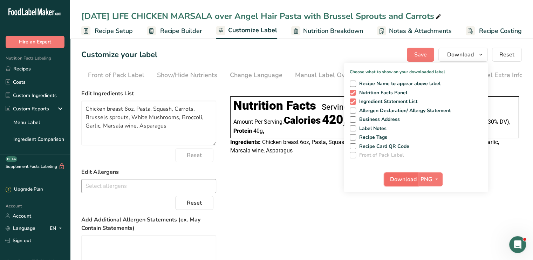
click at [406, 178] on span "Download" at bounding box center [403, 179] width 27 height 8
click at [24, 68] on link "Recipes" at bounding box center [35, 68] width 70 height 13
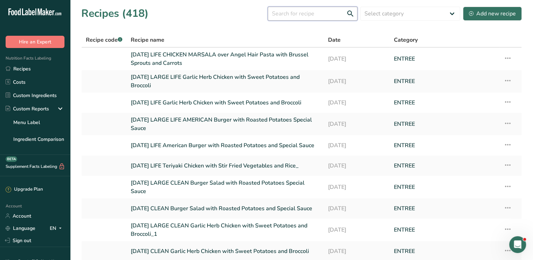
click at [303, 12] on input "text" at bounding box center [313, 14] width 90 height 14
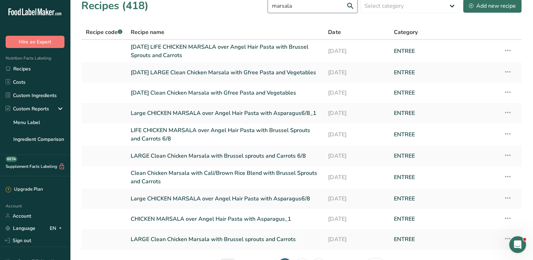
scroll to position [6, 0]
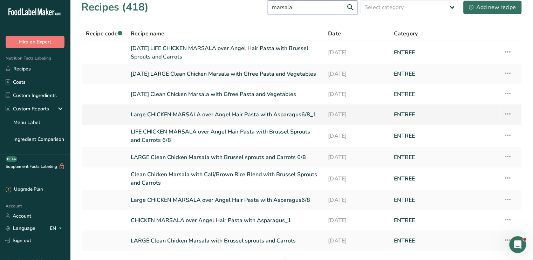
type input "marsala"
click at [284, 113] on link "Large CHICKEN MARSALA over Angel Hair Pasta with Asparagus6/8_1" at bounding box center [225, 114] width 189 height 15
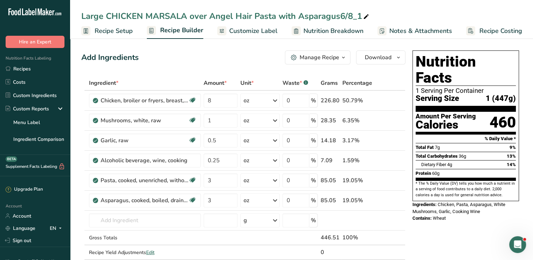
click at [367, 18] on icon at bounding box center [366, 17] width 6 height 10
drag, startPoint x: 345, startPoint y: 16, endPoint x: 299, endPoint y: 13, distance: 46.0
click at [299, 13] on input "Large CHICKEN MARSALA over Angel Hair Pasta with Asparagus" at bounding box center [301, 16] width 441 height 13
type input "Large CHICKEN MARSALA over Angel Hair Pasta with Vegetables"
click at [79, 14] on div "Large CHICKEN MARSALA over Angel Hair Pasta with Vegetables" at bounding box center [301, 16] width 463 height 13
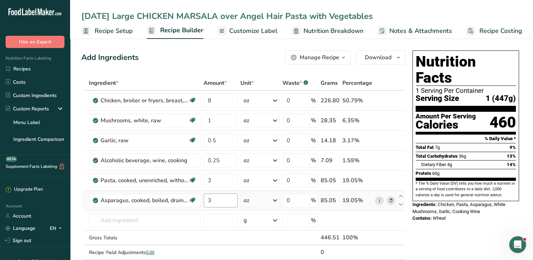
type input "[DATE] Large CHICKEN MARSALA over Angel Hair Pasta with Vegetables"
click at [211, 197] on input "3" at bounding box center [221, 200] width 34 height 14
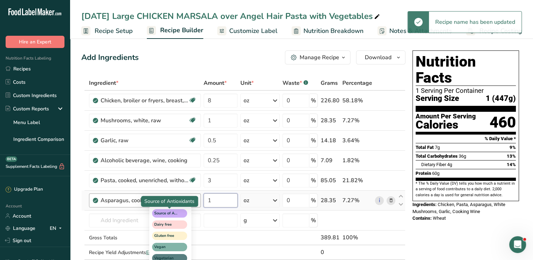
type input "1"
click at [151, 214] on div "Ingredient * Amount * Unit * Waste * .a-a{fill:#347362;}.b-a{fill:#fff;} Grams …" at bounding box center [243, 175] width 324 height 199
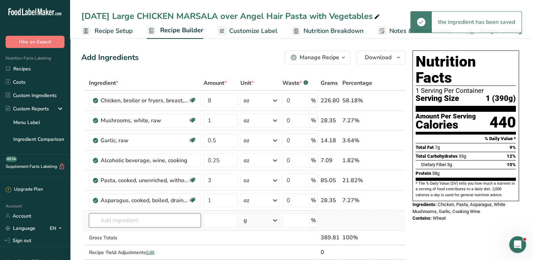
click at [135, 216] on input "text" at bounding box center [145, 220] width 112 height 14
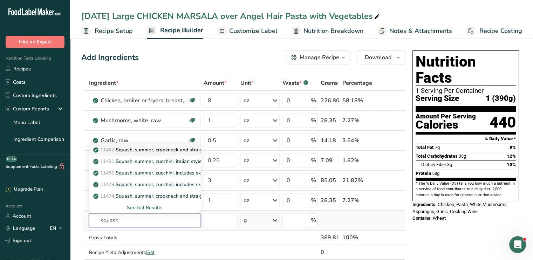
type input "squash"
click at [147, 146] on p "11467 Squash, summer, [PERSON_NAME] and straightneck, raw" at bounding box center [162, 149] width 134 height 7
type input "Squash, summer, crookneck and straightneck, raw"
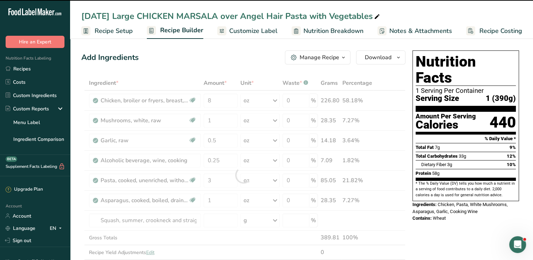
type input "0"
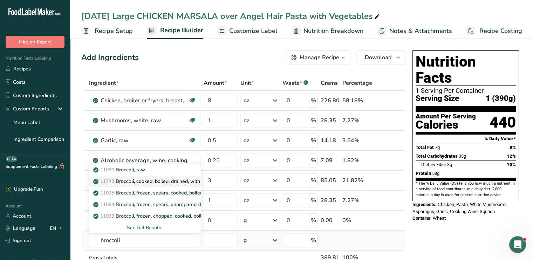
type input "broccoli"
click at [148, 179] on p "11742 Broccoli, cooked, boiled, drained, with salt" at bounding box center [152, 181] width 115 height 7
type input "Broccoli, cooked, boiled, drained, with salt"
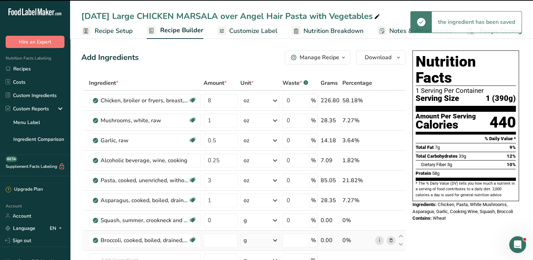
type input "0"
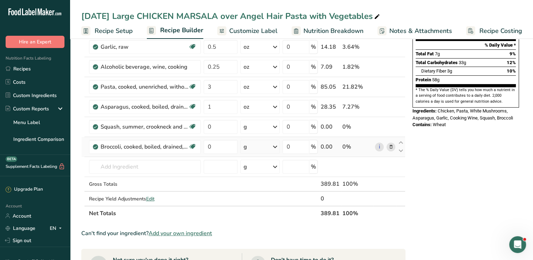
scroll to position [93, 0]
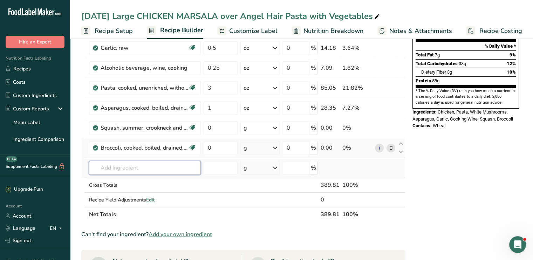
click at [113, 164] on input "text" at bounding box center [145, 168] width 112 height 14
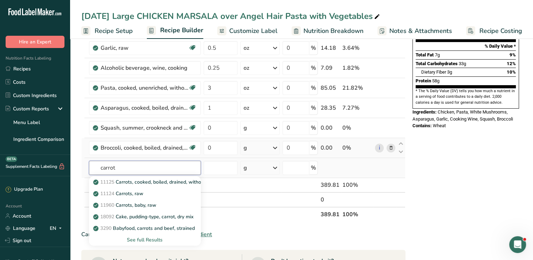
click at [113, 164] on input "carrot" at bounding box center [145, 168] width 112 height 14
type input "carrot"
click at [132, 179] on p "11125 Carrots, cooked, boiled, drained, without salt" at bounding box center [155, 181] width 121 height 7
type input "Carrots, cooked, boiled, drained, without salt"
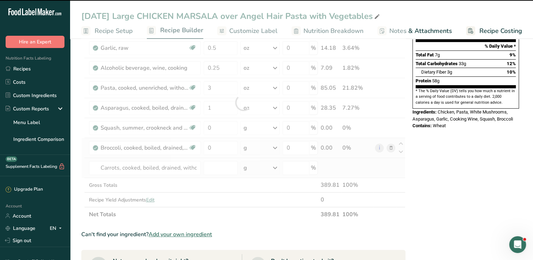
type input "0"
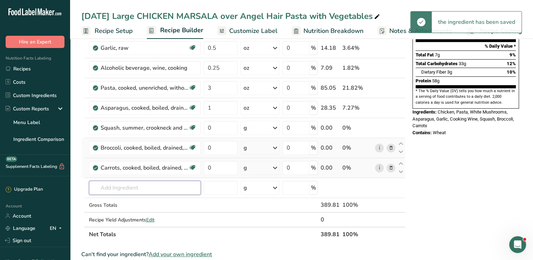
click at [130, 183] on input "text" at bounding box center [145, 188] width 112 height 14
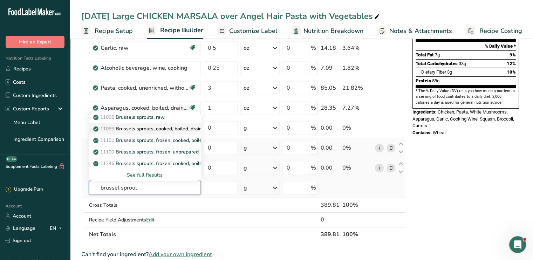
type input "brussel sprout"
click at [152, 132] on link "11099 Brussels sprouts, cooked, boiled, drained, without salt" at bounding box center [145, 129] width 112 height 12
type input "Brussels sprouts, cooked, boiled, drained, without salt"
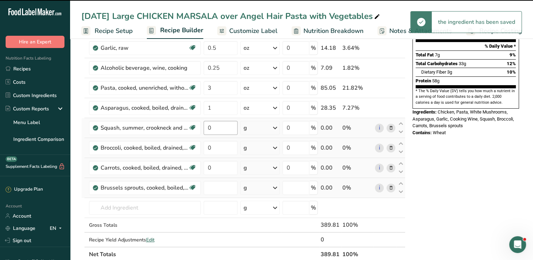
type input "0"
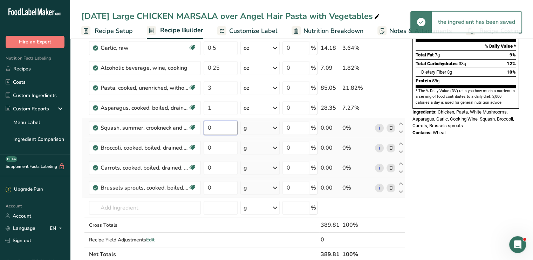
click at [217, 127] on input "0" at bounding box center [221, 128] width 34 height 14
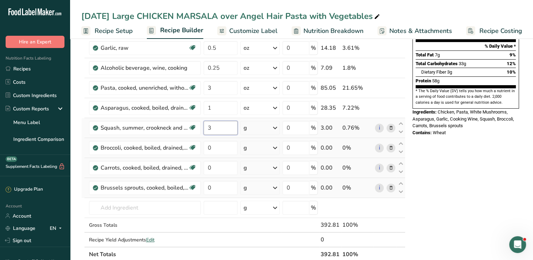
type input "3"
click at [272, 127] on div "Ingredient * Amount * Unit * Waste * .a-a{fill:#347362;}.b-a{fill:#fff;} Grams …" at bounding box center [243, 122] width 324 height 279
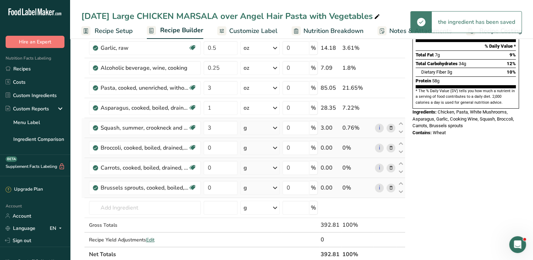
click at [272, 127] on icon at bounding box center [275, 128] width 8 height 13
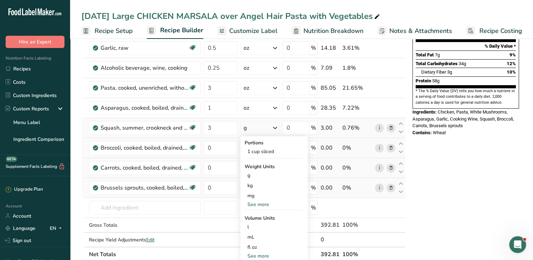
click at [262, 202] on div "See more" at bounding box center [274, 204] width 59 height 7
click at [255, 226] on div "oz" at bounding box center [274, 226] width 59 height 10
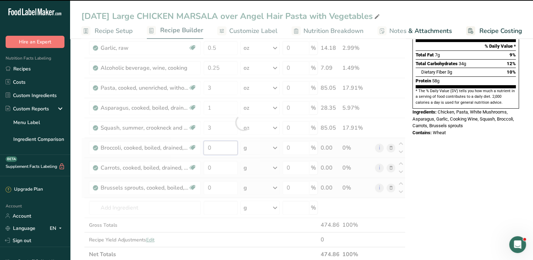
click at [214, 147] on input "0" at bounding box center [221, 148] width 34 height 14
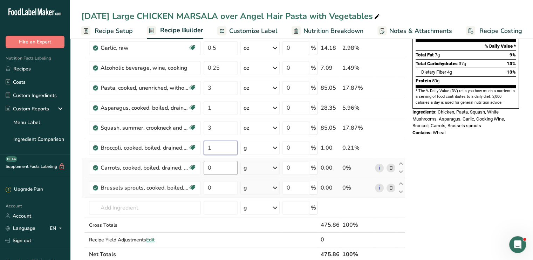
type input "1"
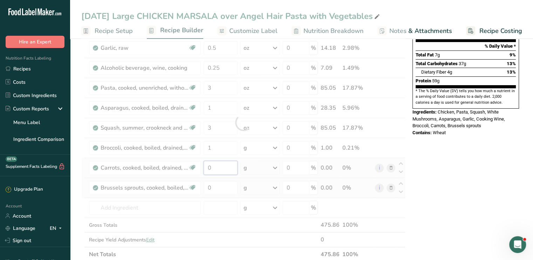
click at [214, 166] on div "Ingredient * Amount * Unit * Waste * .a-a{fill:#347362;}.b-a{fill:#fff;} Grams …" at bounding box center [243, 122] width 324 height 279
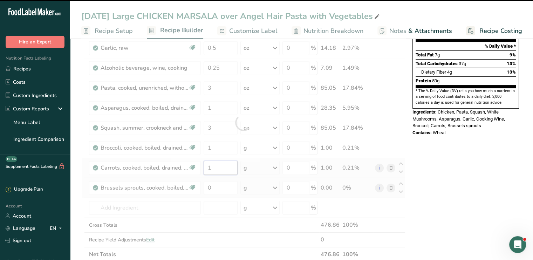
type input "0"
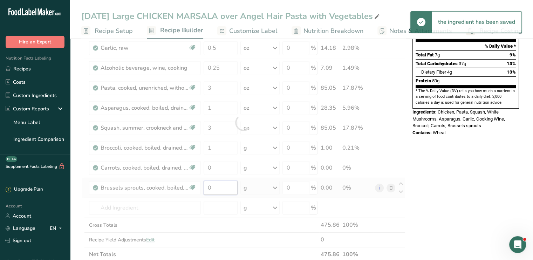
click at [212, 186] on div "Ingredient * Amount * Unit * Waste * .a-a{fill:#347362;}.b-a{fill:#fff;} Grams …" at bounding box center [243, 122] width 324 height 279
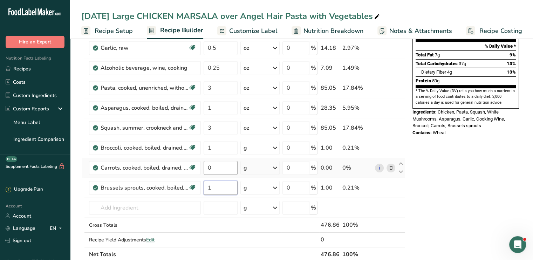
type input "1"
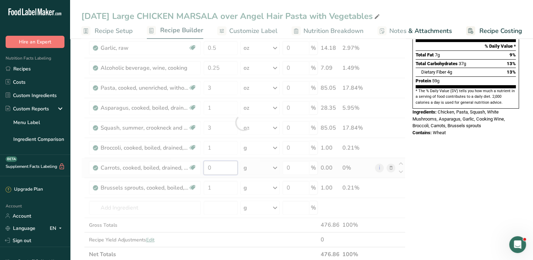
click at [213, 170] on div "Ingredient * Amount * Unit * Waste * .a-a{fill:#347362;}.b-a{fill:#fff;} Grams …" at bounding box center [243, 122] width 324 height 279
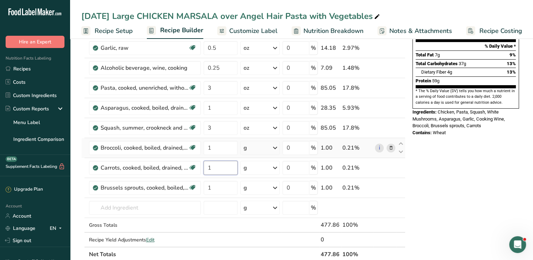
type input "1"
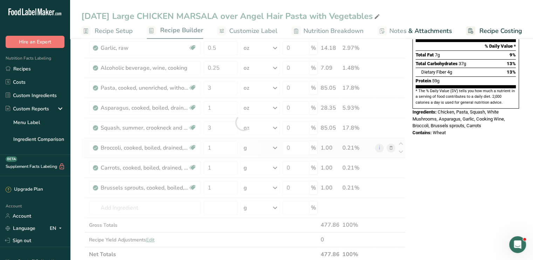
click at [276, 147] on div "Ingredient * Amount * Unit * Waste * .a-a{fill:#347362;}.b-a{fill:#fff;} Grams …" at bounding box center [243, 122] width 324 height 279
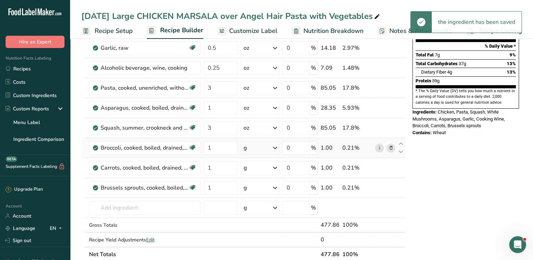
click at [276, 147] on icon at bounding box center [275, 148] width 8 height 13
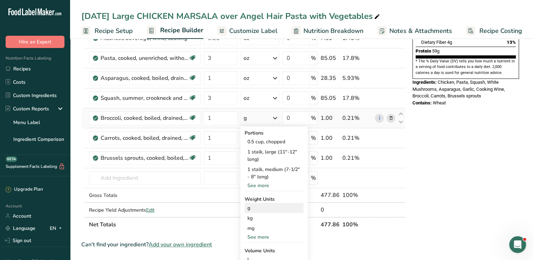
scroll to position [135, 0]
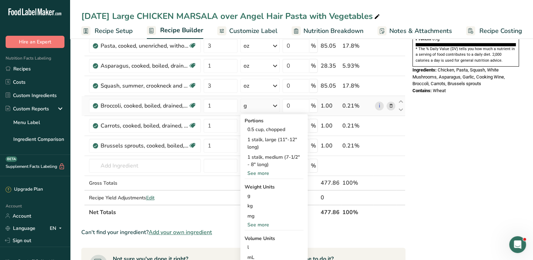
click at [264, 224] on div "See more" at bounding box center [274, 224] width 59 height 7
click at [258, 242] on div "oz" at bounding box center [274, 246] width 59 height 10
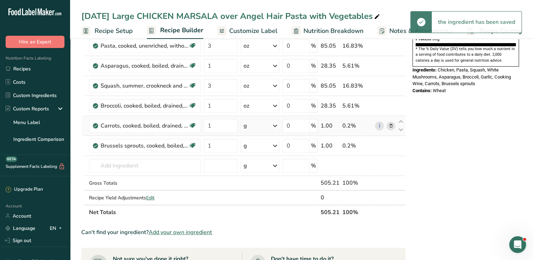
click at [273, 126] on icon at bounding box center [275, 126] width 8 height 13
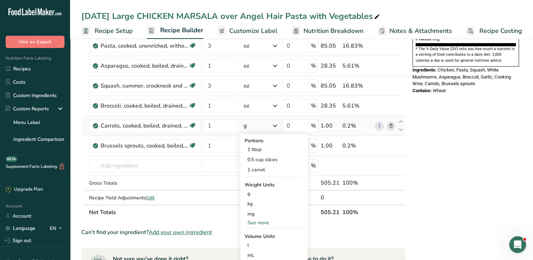
click at [262, 221] on div "See more" at bounding box center [274, 222] width 59 height 7
click at [258, 243] on div "oz" at bounding box center [274, 244] width 59 height 10
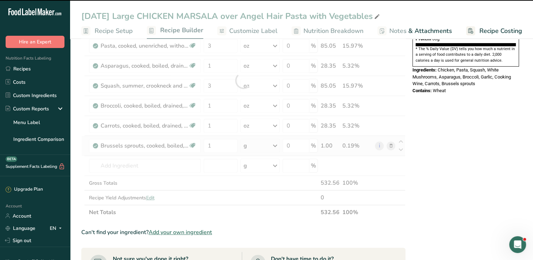
click at [275, 145] on icon at bounding box center [275, 145] width 8 height 13
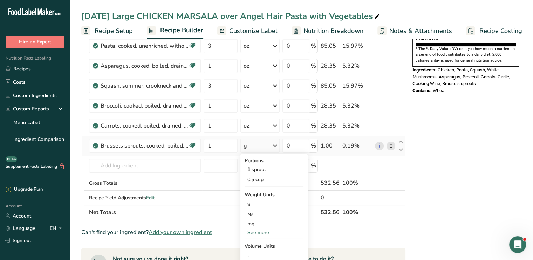
click at [259, 229] on div "See more" at bounding box center [274, 232] width 59 height 7
click at [255, 251] on div "oz" at bounding box center [274, 254] width 59 height 10
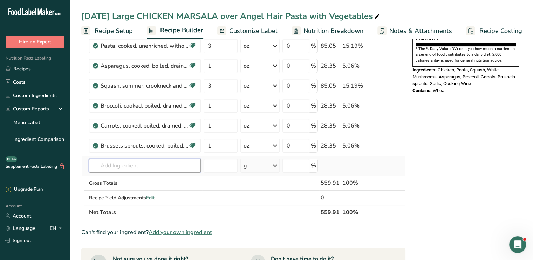
click at [158, 163] on input "text" at bounding box center [145, 166] width 112 height 14
type input "marsla"
click at [117, 179] on p "Marsala" at bounding box center [107, 179] width 24 height 7
type input "Marsala"
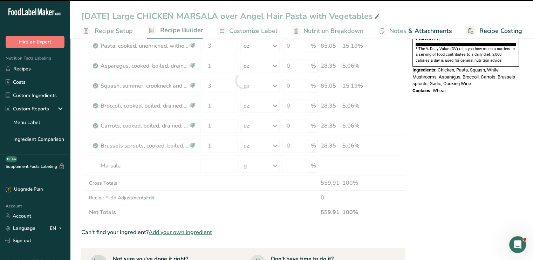
click at [445, 150] on div "Nutrition Facts 1 Serving Per Container Serving Size 1 (560g) Amount Per Servin…" at bounding box center [466, 202] width 112 height 578
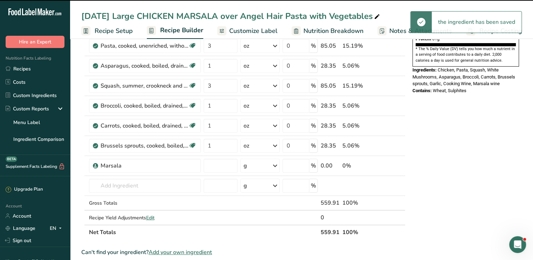
type input "0"
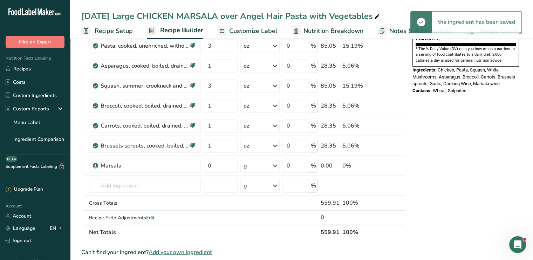
click at [445, 150] on div "Nutrition Facts 1 Serving Per Container Serving Size 1 (560g) Amount Per Servin…" at bounding box center [466, 212] width 112 height 598
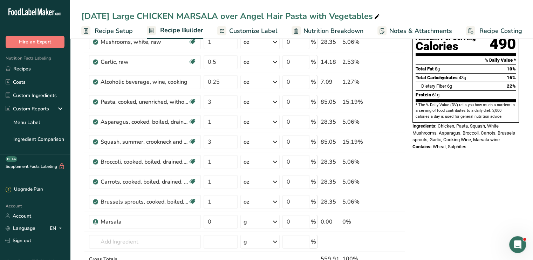
scroll to position [64, 0]
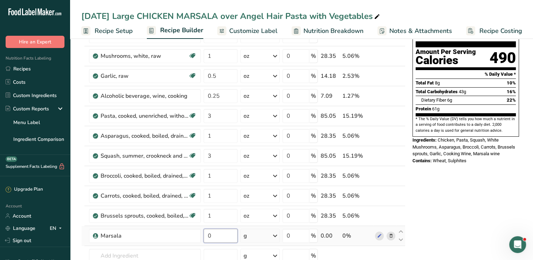
click at [223, 230] on input "0" at bounding box center [221, 236] width 34 height 14
type input "1"
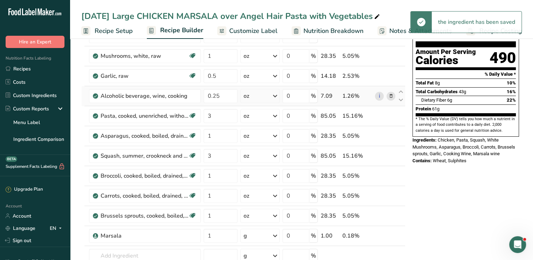
click at [390, 97] on icon at bounding box center [390, 96] width 5 height 7
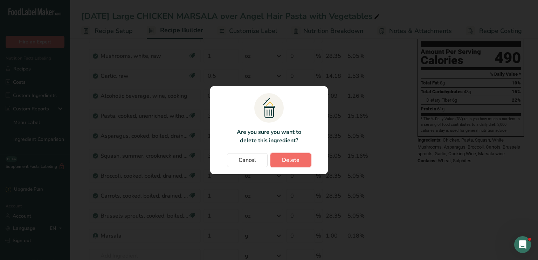
click at [290, 155] on button "Delete" at bounding box center [291, 160] width 41 height 14
type input "3"
type input "1"
type input "3"
type input "1"
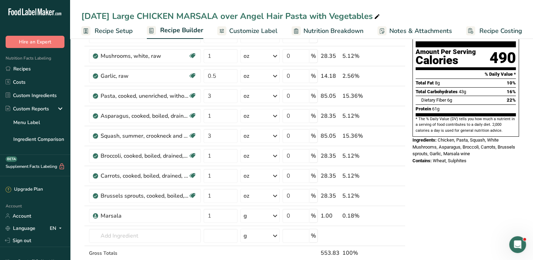
scroll to position [0, 0]
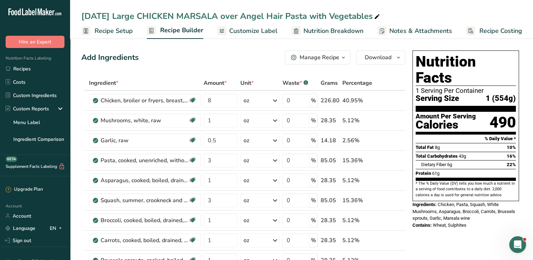
click at [244, 31] on span "Customize Label" at bounding box center [253, 30] width 48 height 9
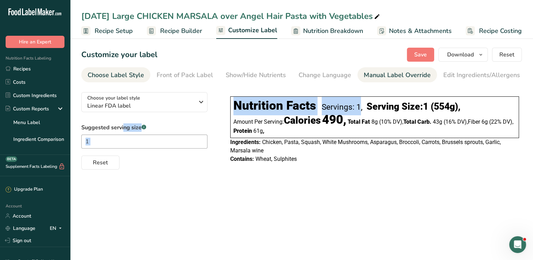
drag, startPoint x: 334, startPoint y: 84, endPoint x: 401, endPoint y: 78, distance: 67.2
click at [401, 78] on section "Customize your label Save Download Choose what to show on your downloaded label…" at bounding box center [301, 108] width 463 height 145
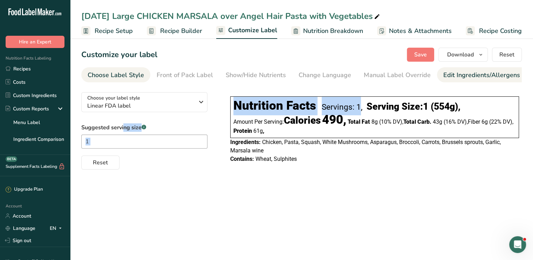
click at [461, 77] on div "Edit Ingredients/Allergens List" at bounding box center [487, 74] width 89 height 9
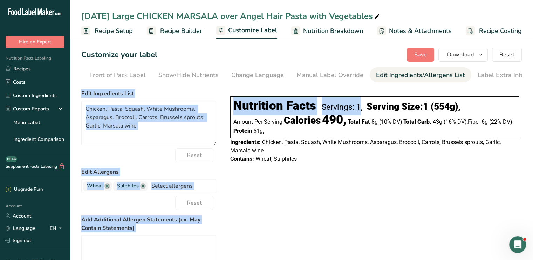
scroll to position [0, 69]
click at [108, 188] on link at bounding box center [107, 186] width 6 height 6
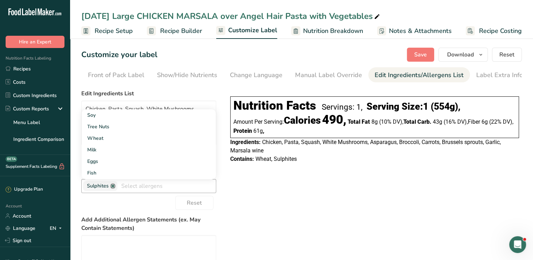
click at [112, 189] on link at bounding box center [113, 186] width 6 height 6
click at [270, 201] on div "Choose your label style Linear FDA label USA (FDA) Standard FDA label Tabular F…" at bounding box center [301, 211] width 441 height 248
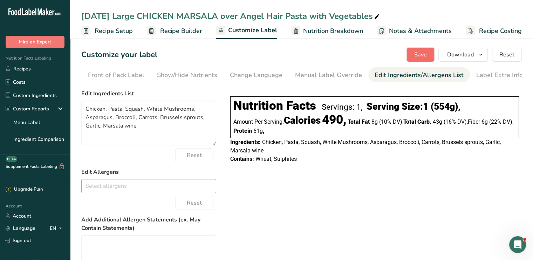
click at [422, 52] on span "Save" at bounding box center [420, 54] width 13 height 8
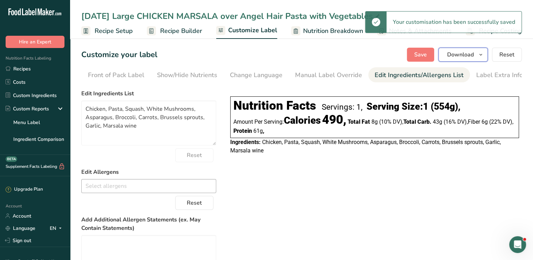
click at [454, 58] on span "Download" at bounding box center [460, 54] width 27 height 8
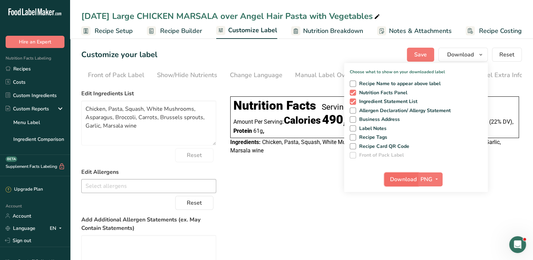
click at [408, 177] on span "Download" at bounding box center [403, 179] width 27 height 8
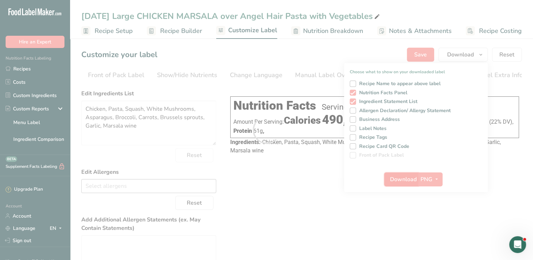
scroll to position [0, 0]
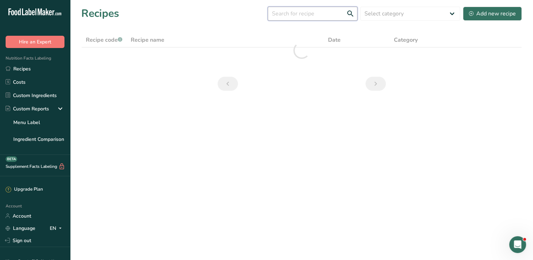
click at [298, 11] on input "text" at bounding box center [313, 14] width 90 height 14
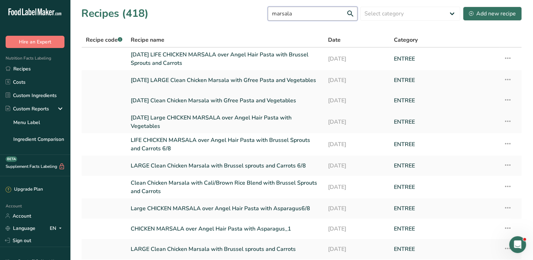
type input "marsala"
click at [243, 96] on link "[DATE] Clean Chicken Marsala with Gfree Pasta and Vegetables" at bounding box center [225, 100] width 189 height 15
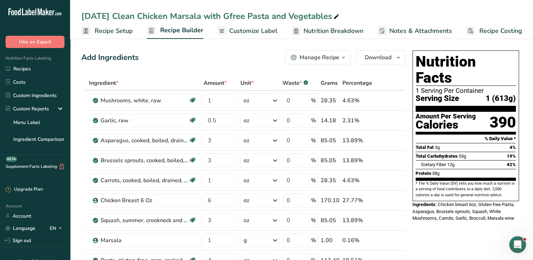
click at [240, 29] on span "Customize Label" at bounding box center [253, 30] width 48 height 9
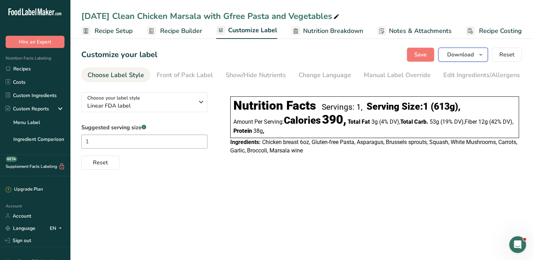
click at [459, 54] on span "Download" at bounding box center [460, 54] width 27 height 8
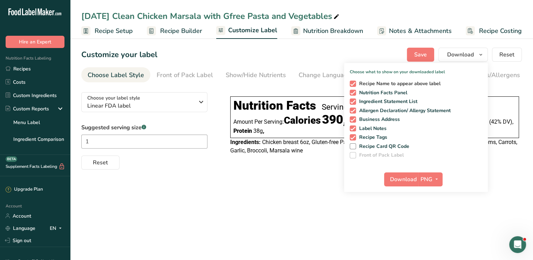
click at [356, 85] on span "Recipe Name to appear above label" at bounding box center [398, 84] width 85 height 6
click at [354, 85] on input "Recipe Name to appear above label" at bounding box center [352, 83] width 5 height 5
checkbox input "false"
click at [355, 110] on span at bounding box center [353, 111] width 6 height 6
click at [354, 110] on input "Allergen Declaration/ Allergy Statement" at bounding box center [352, 110] width 5 height 5
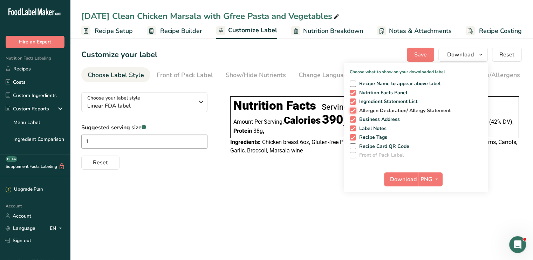
checkbox input "false"
click at [355, 120] on span at bounding box center [353, 119] width 6 height 6
click at [354, 120] on input "Business Address" at bounding box center [352, 119] width 5 height 5
checkbox input "false"
click at [355, 125] on span at bounding box center [353, 128] width 6 height 6
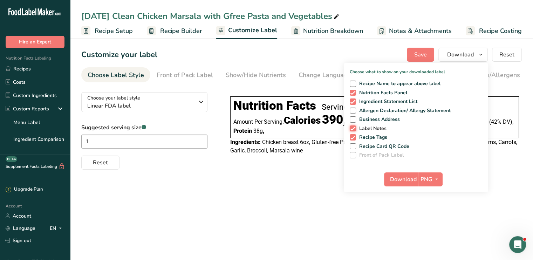
click at [354, 126] on input "Label Notes" at bounding box center [352, 128] width 5 height 5
checkbox input "false"
click at [355, 135] on span at bounding box center [353, 137] width 6 height 6
click at [354, 135] on input "Recipe Tags" at bounding box center [352, 137] width 5 height 5
checkbox input "false"
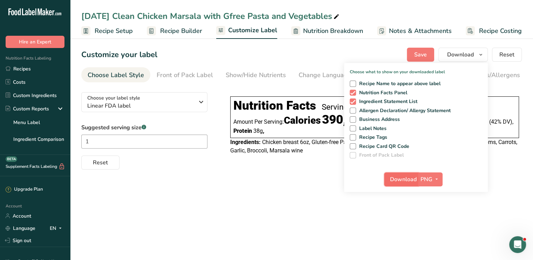
click at [406, 178] on span "Download" at bounding box center [403, 179] width 27 height 8
click at [411, 52] on button "Save" at bounding box center [420, 55] width 27 height 14
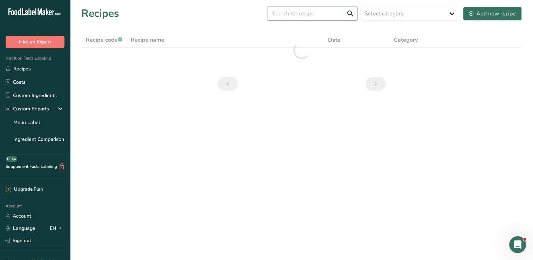
click at [294, 14] on input "text" at bounding box center [313, 14] width 90 height 14
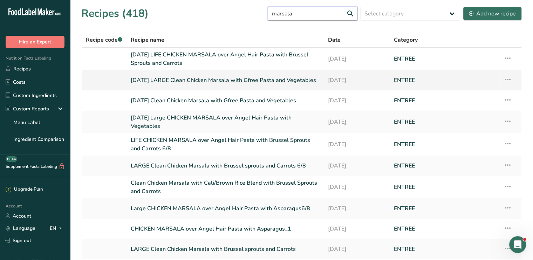
type input "marsala"
click at [234, 77] on link "[DATE] LARGE Clean Chicken Marsala with Gfree Pasta and Vegetables" at bounding box center [225, 80] width 189 height 15
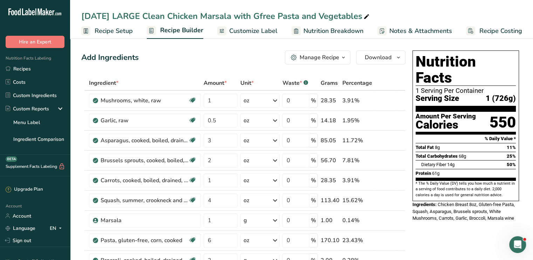
click at [259, 32] on span "Customize Label" at bounding box center [253, 30] width 48 height 9
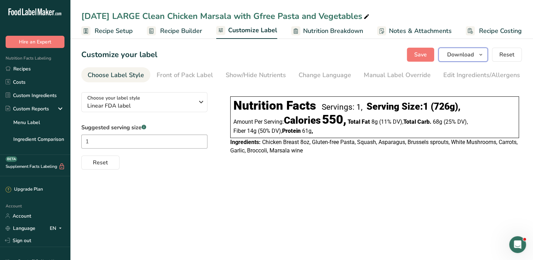
click at [462, 51] on span "Download" at bounding box center [460, 54] width 27 height 8
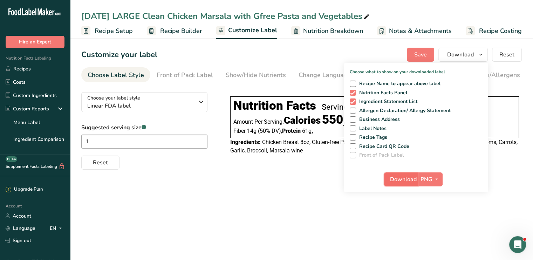
click at [403, 183] on span "Download" at bounding box center [403, 179] width 27 height 8
